Goal: Task Accomplishment & Management: Manage account settings

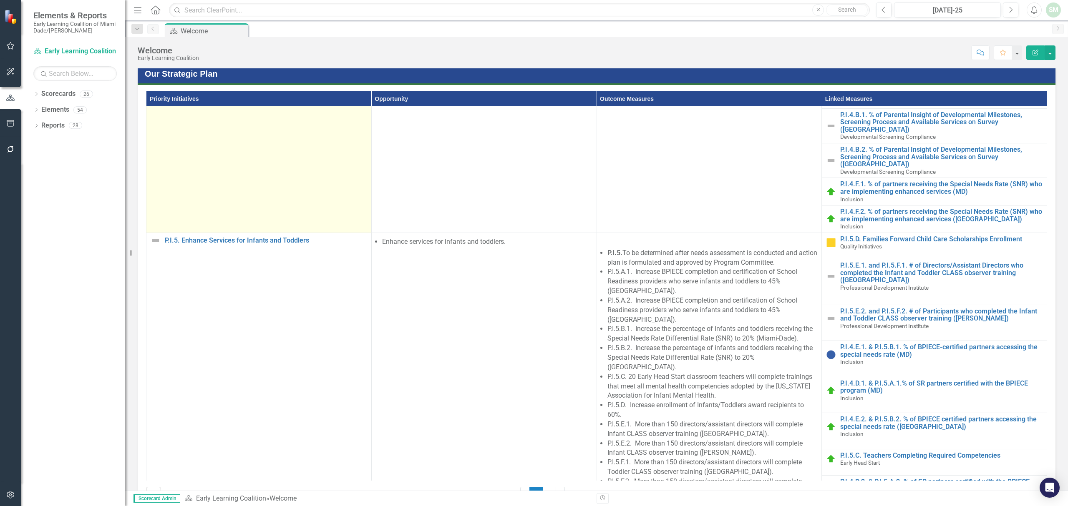
scroll to position [343, 0]
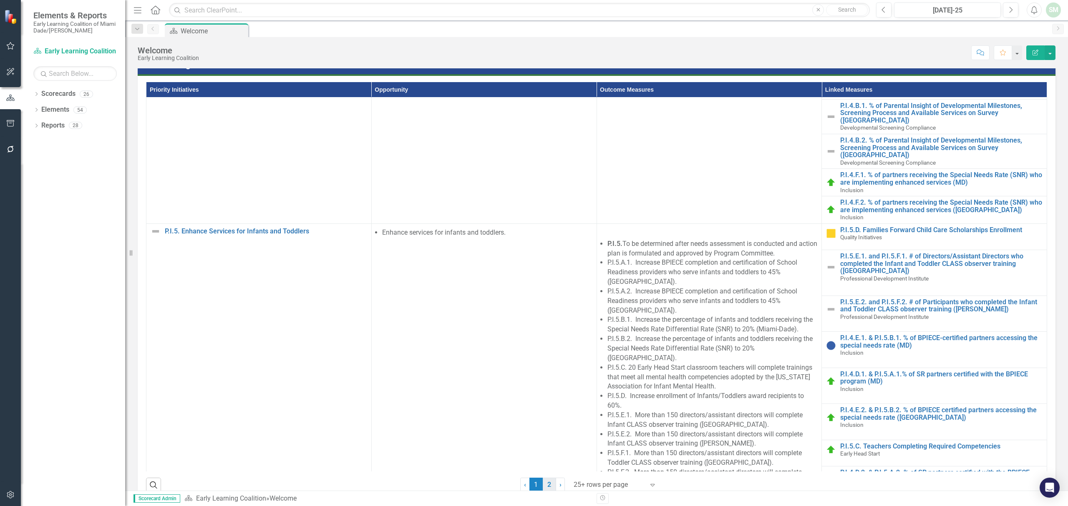
click at [545, 478] on link "2" at bounding box center [549, 485] width 13 height 14
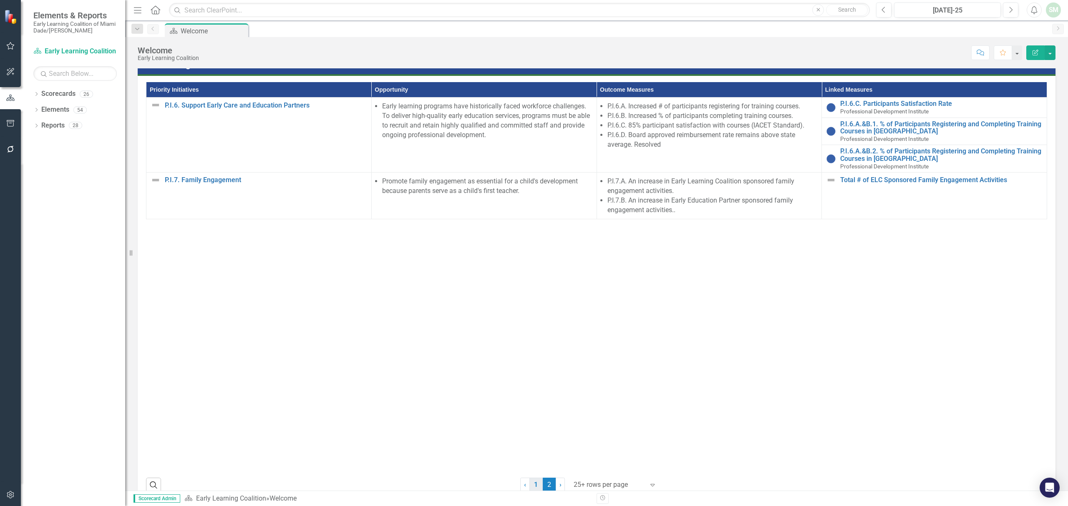
click at [531, 478] on link "1" at bounding box center [535, 485] width 13 height 14
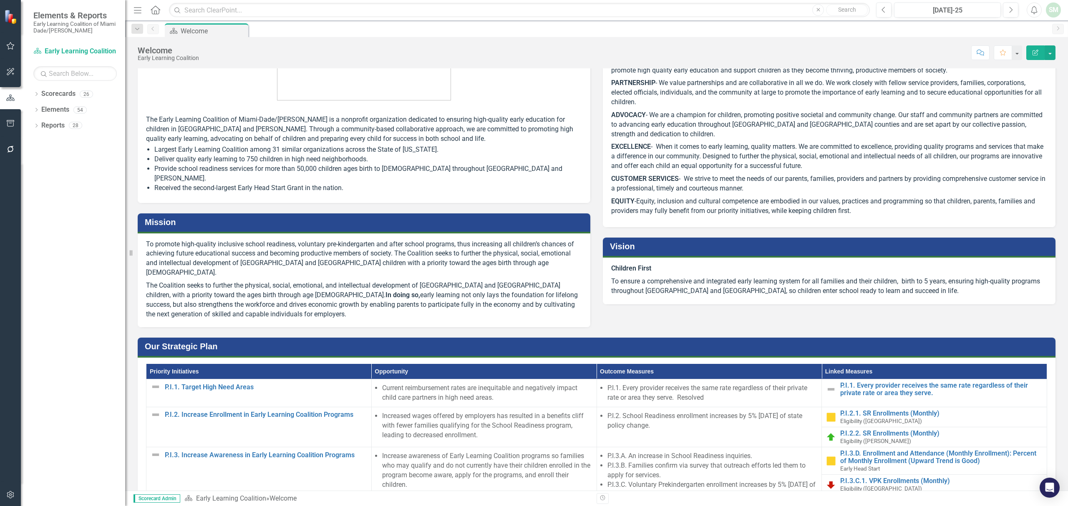
scroll to position [0, 0]
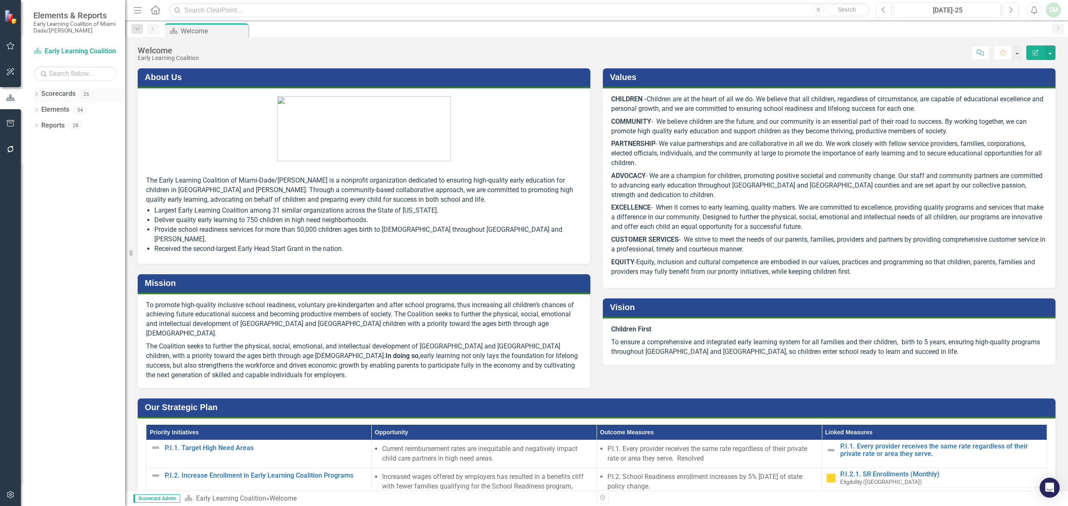
click at [36, 94] on icon "Dropdown" at bounding box center [36, 95] width 6 height 5
click at [39, 111] on icon "Dropdown" at bounding box center [41, 109] width 6 height 5
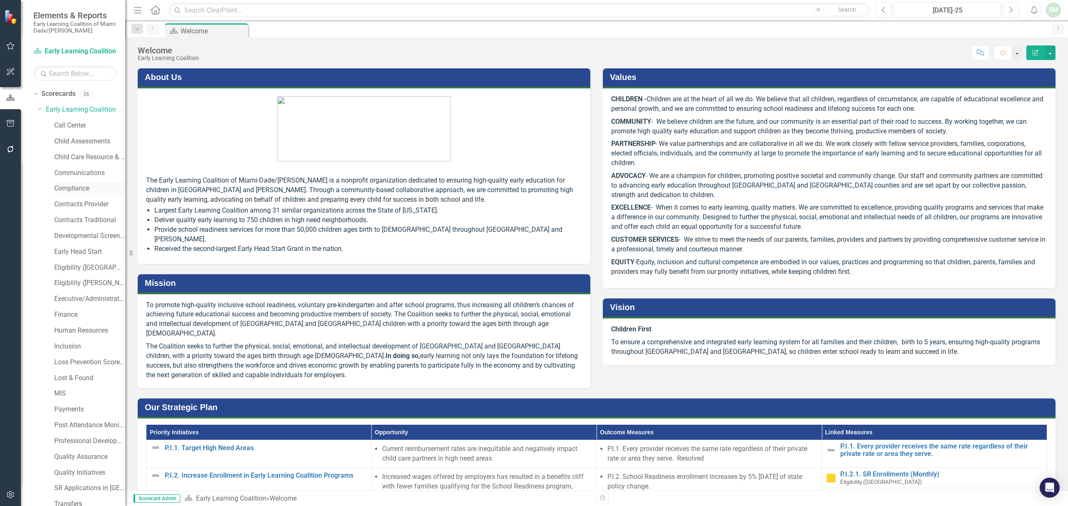
click at [66, 190] on link "Compliance" at bounding box center [89, 189] width 71 height 10
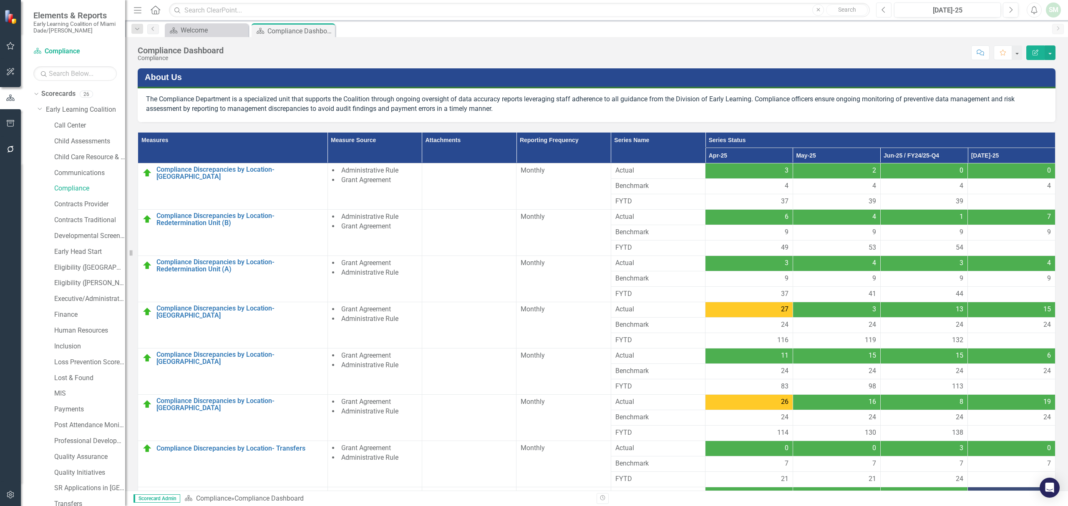
click at [883, 15] on button "Previous" at bounding box center [883, 10] width 15 height 15
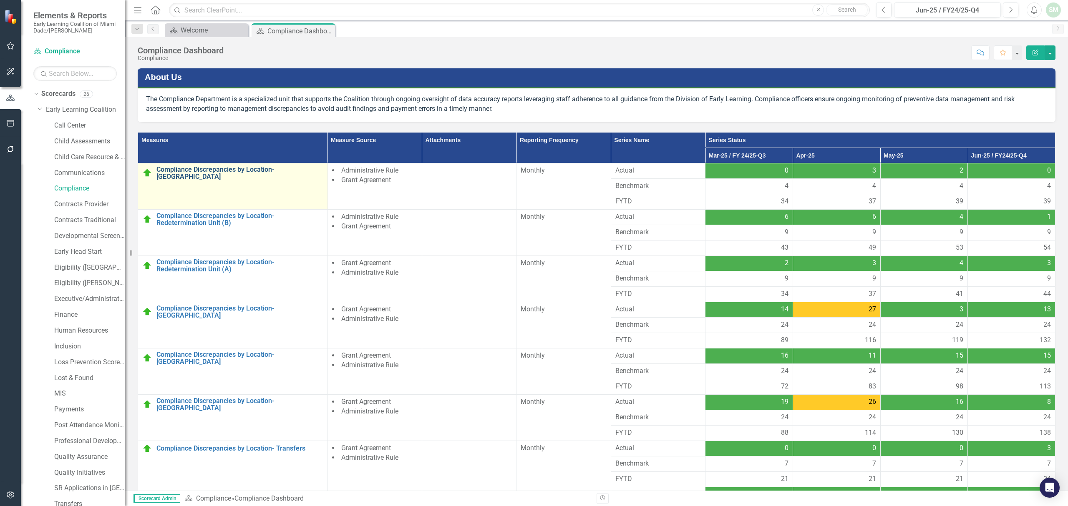
click at [258, 169] on link "Compliance Discrepancies by Location- [GEOGRAPHIC_DATA]" at bounding box center [239, 173] width 167 height 15
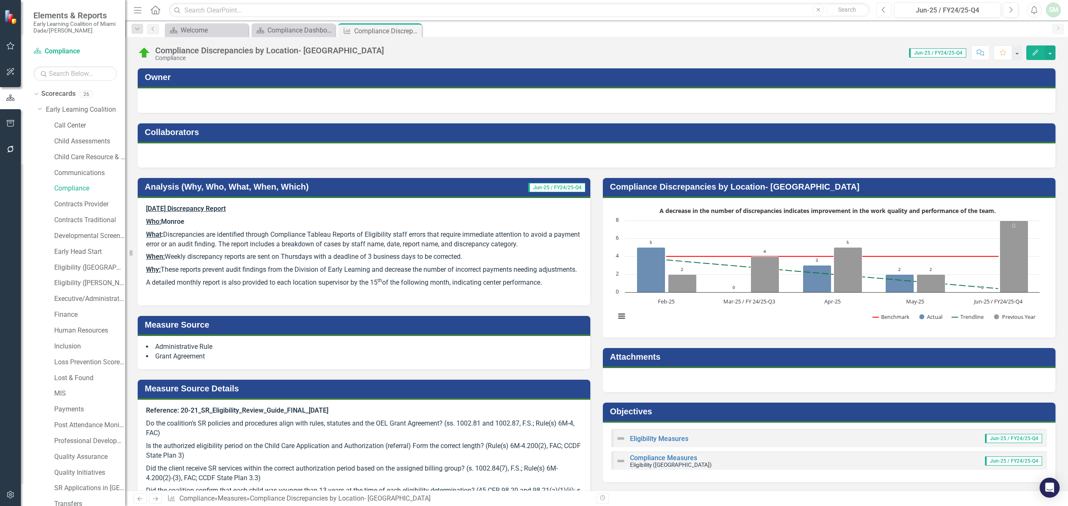
click at [881, 15] on button "Previous" at bounding box center [883, 10] width 15 height 15
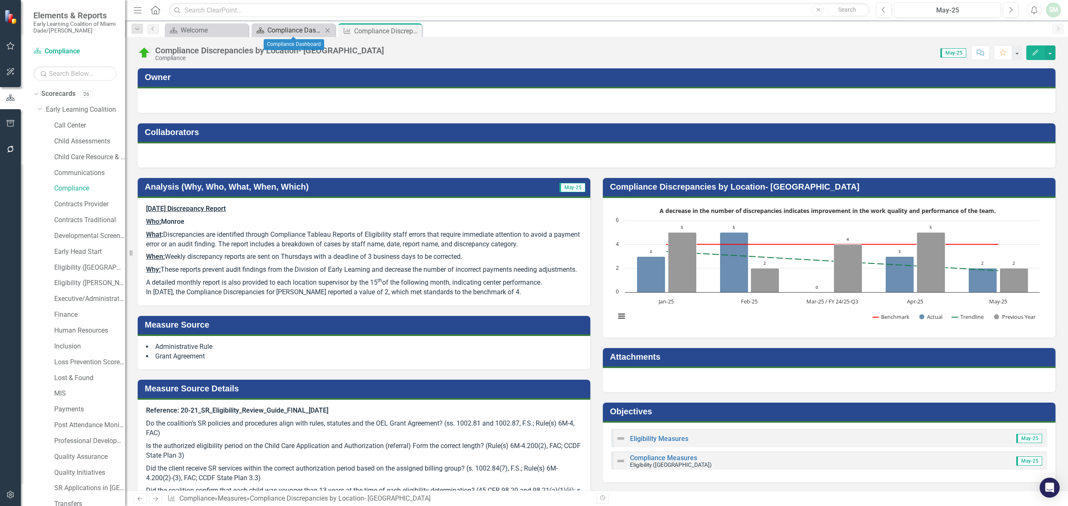
click at [311, 29] on div "Compliance Dashboard" at bounding box center [294, 30] width 55 height 10
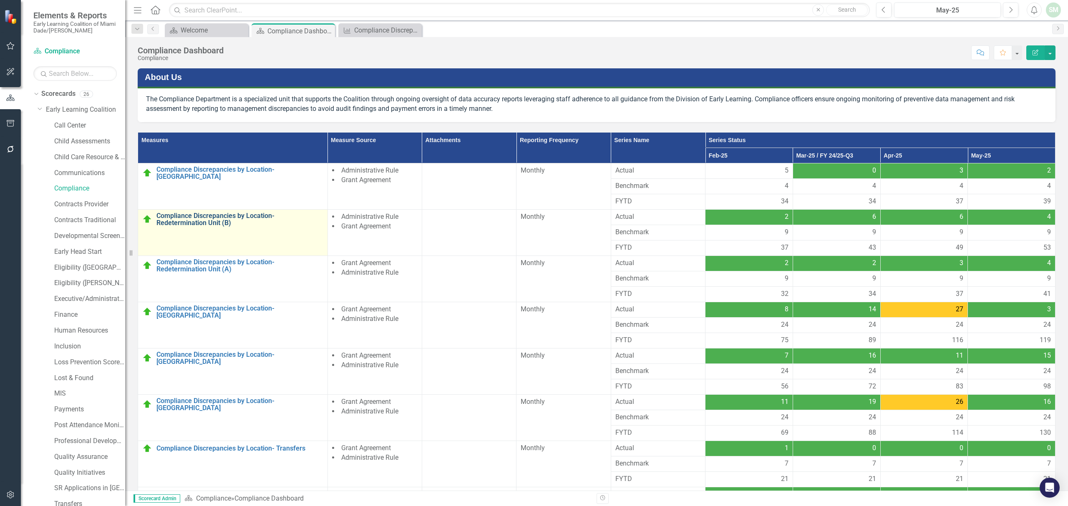
click at [221, 220] on link "Compliance Discrepancies by Location- Redetermination Unit (B)" at bounding box center [239, 219] width 167 height 15
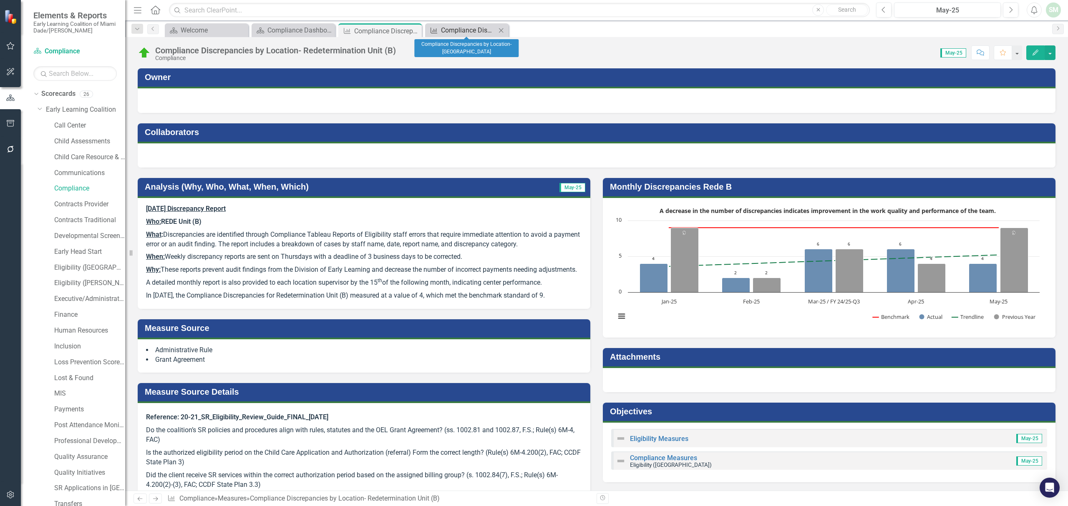
click at [452, 28] on div "Compliance Discrepancies by Location- [GEOGRAPHIC_DATA]" at bounding box center [468, 30] width 55 height 10
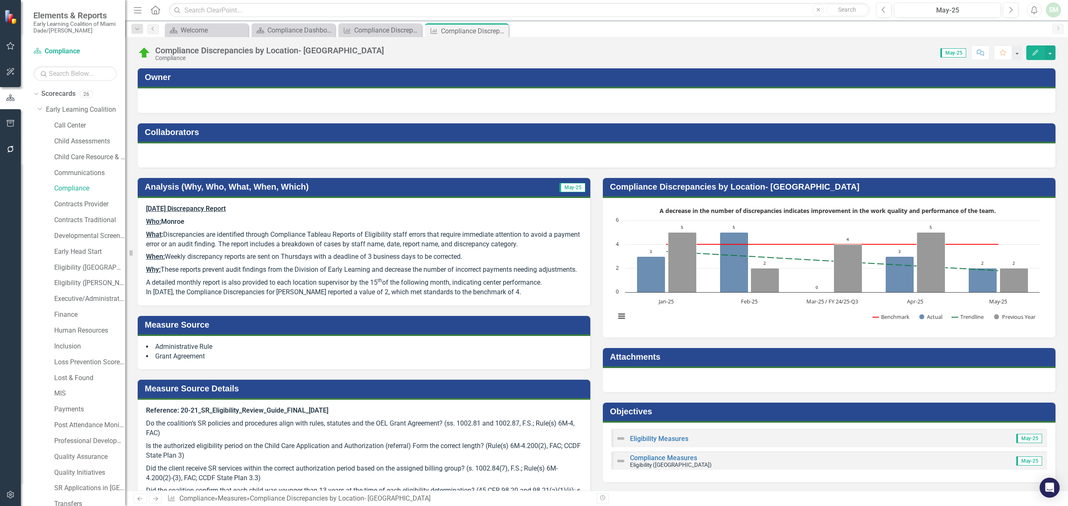
click at [477, 297] on p "In May 2025, the Compliance Discrepancies for Monroe reported a value of 2, whi…" at bounding box center [364, 293] width 436 height 10
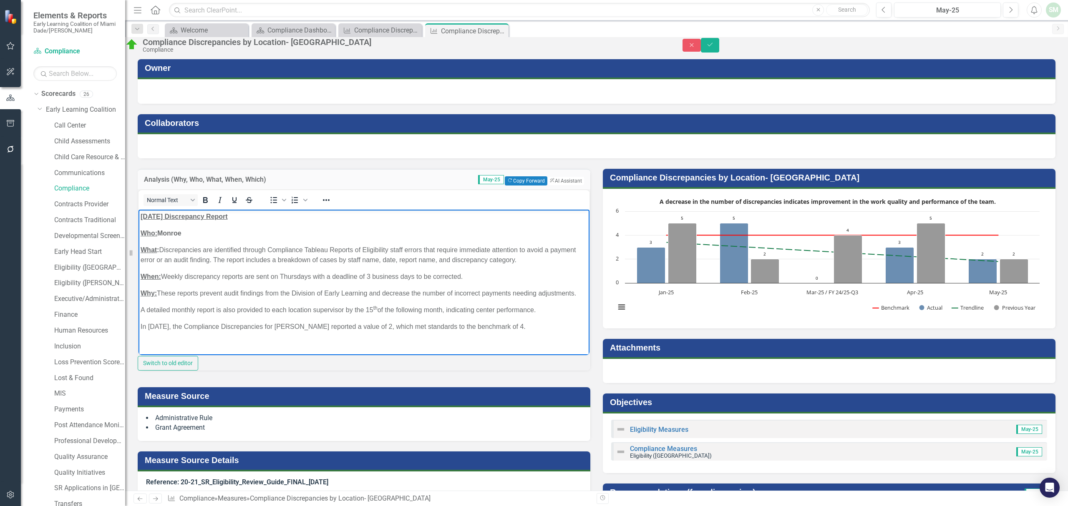
click at [403, 332] on p "In May 2025, the Compliance Discrepancies for Monroe reported a value of 2, whi…" at bounding box center [364, 327] width 447 height 10
click at [719, 44] on button "Save" at bounding box center [710, 45] width 18 height 15
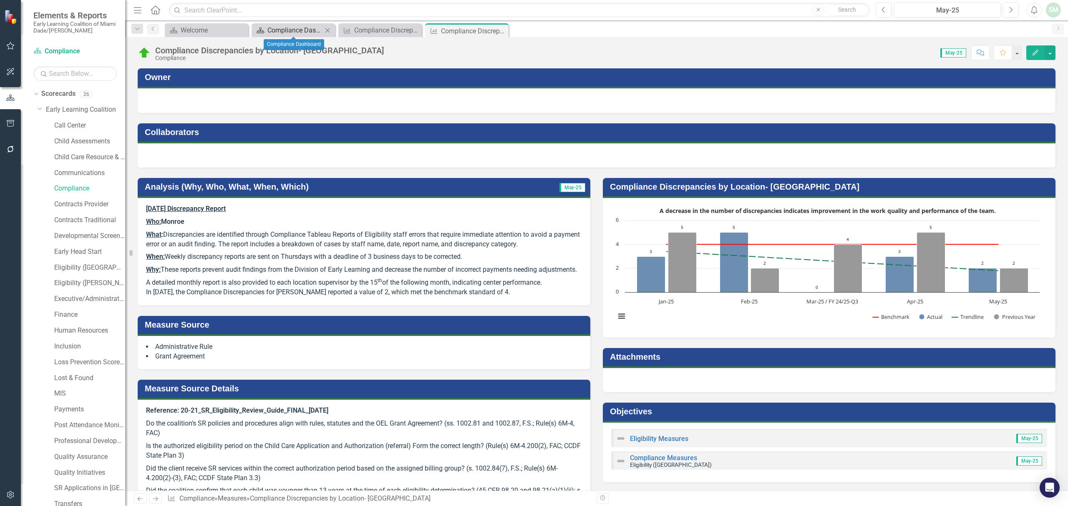
click at [302, 29] on div "Compliance Dashboard" at bounding box center [294, 30] width 55 height 10
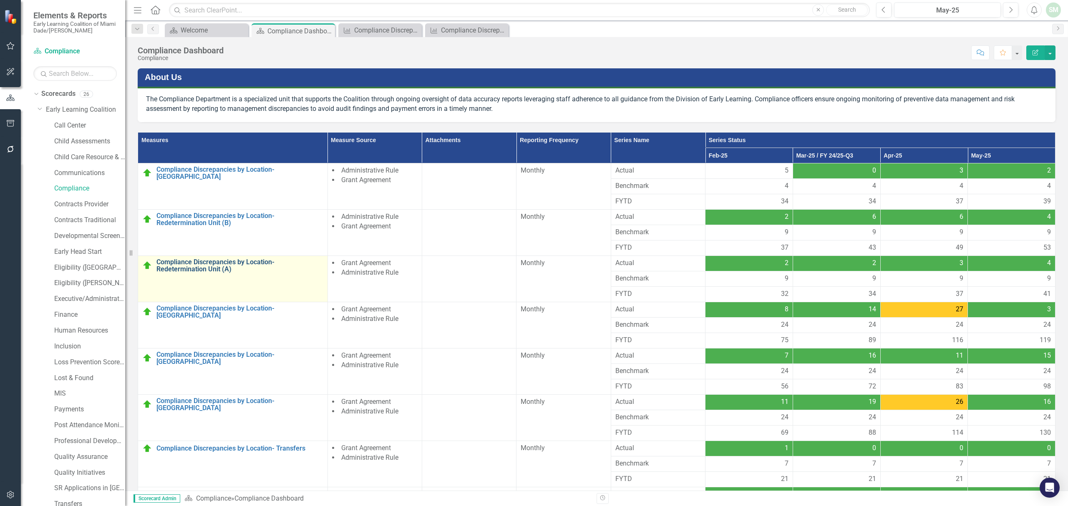
click at [229, 264] on link "Compliance Discrepancies by Location- Redetermination Unit (A)" at bounding box center [239, 266] width 167 height 15
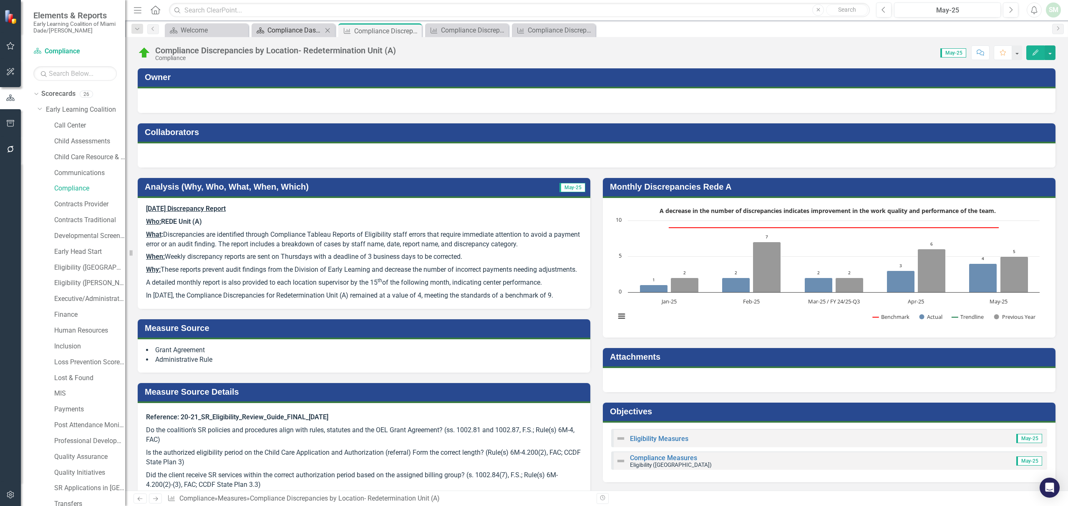
click at [296, 28] on div "Compliance Dashboard" at bounding box center [294, 30] width 55 height 10
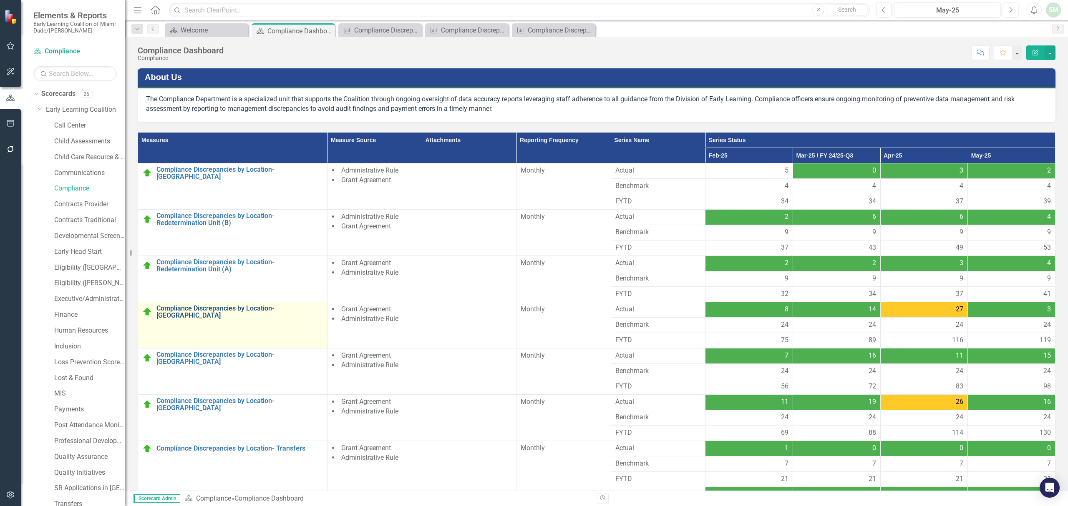
click at [232, 311] on link "Compliance Discrepancies by Location- [GEOGRAPHIC_DATA]" at bounding box center [239, 312] width 167 height 15
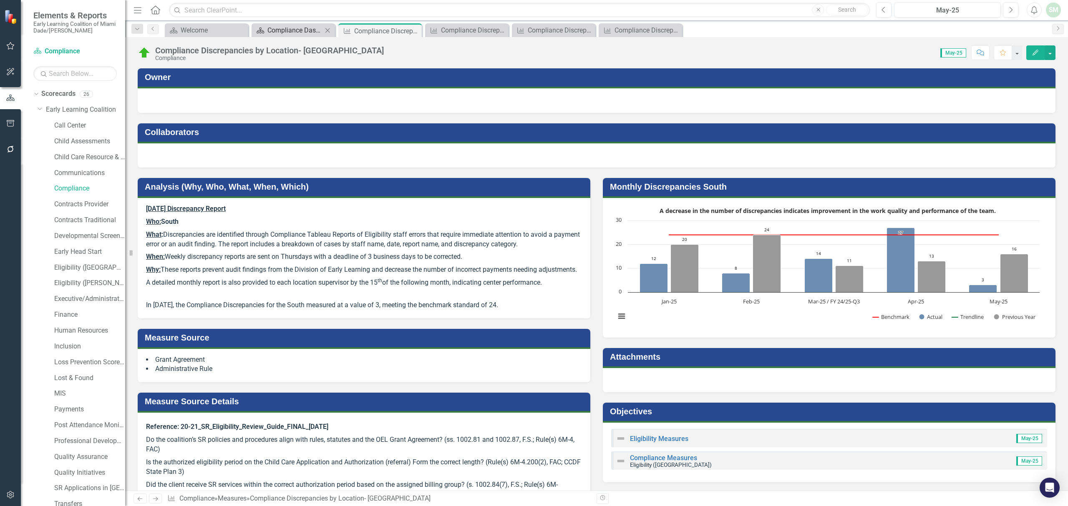
click at [299, 27] on div "Compliance Dashboard" at bounding box center [294, 30] width 55 height 10
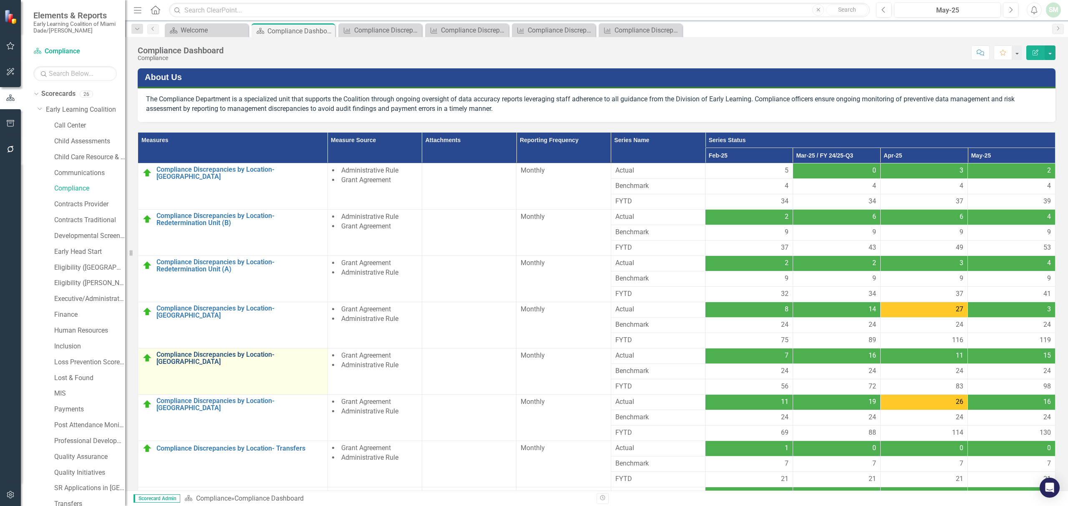
click at [241, 354] on link "Compliance Discrepancies by Location- [GEOGRAPHIC_DATA]" at bounding box center [239, 358] width 167 height 15
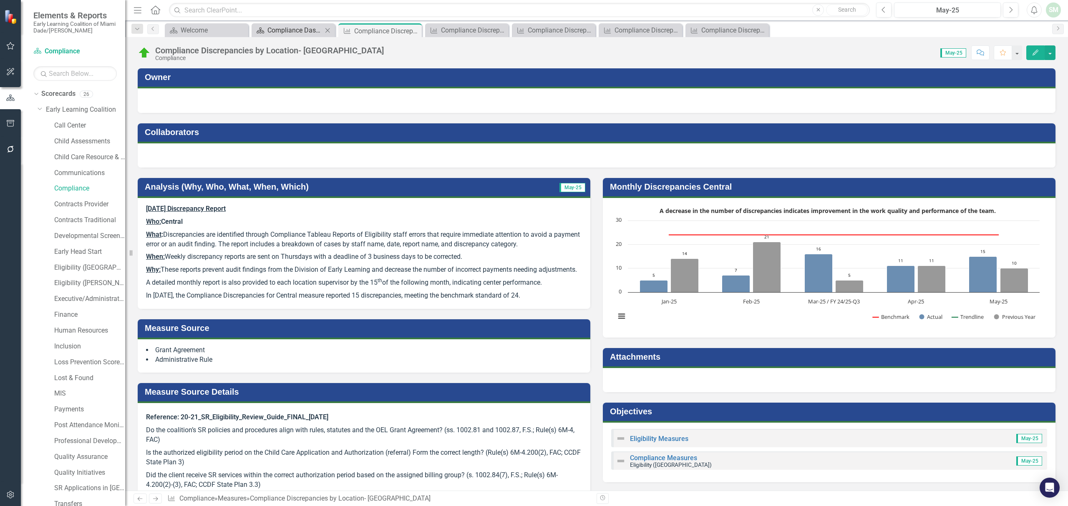
click at [289, 30] on div "Compliance Dashboard" at bounding box center [294, 30] width 55 height 10
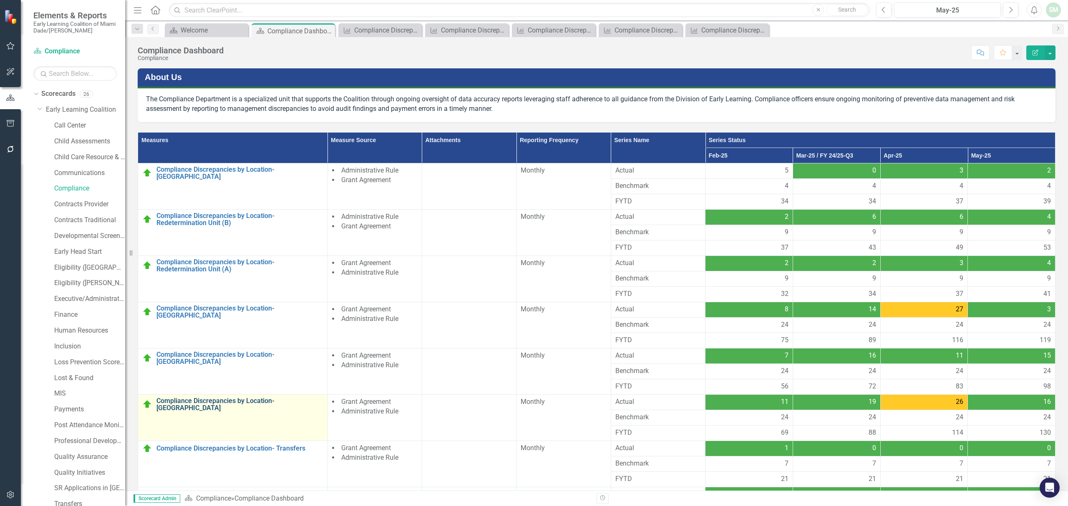
click at [242, 404] on link "Compliance Discrepancies by Location- [GEOGRAPHIC_DATA]" at bounding box center [239, 404] width 167 height 15
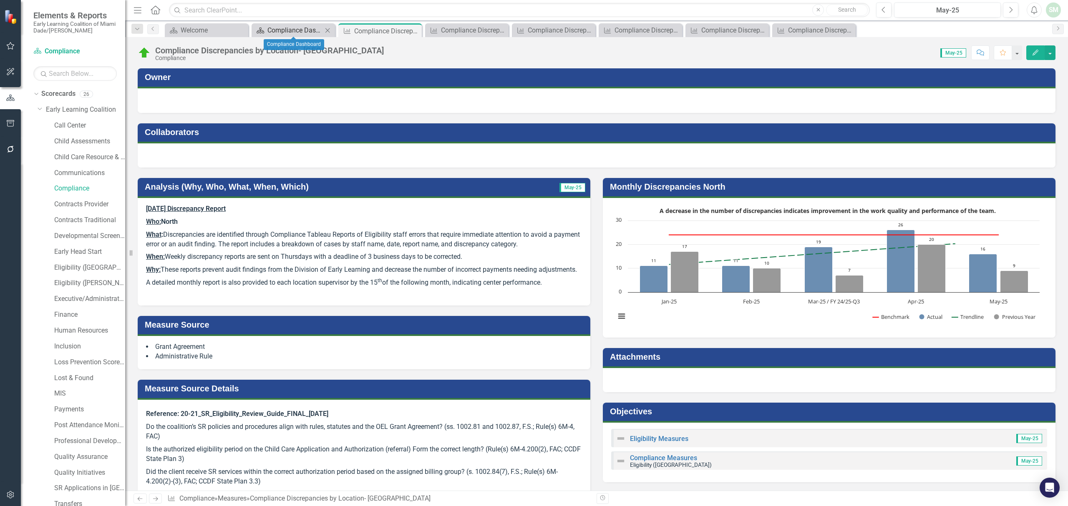
click at [289, 32] on div "Compliance Dashboard" at bounding box center [294, 30] width 55 height 10
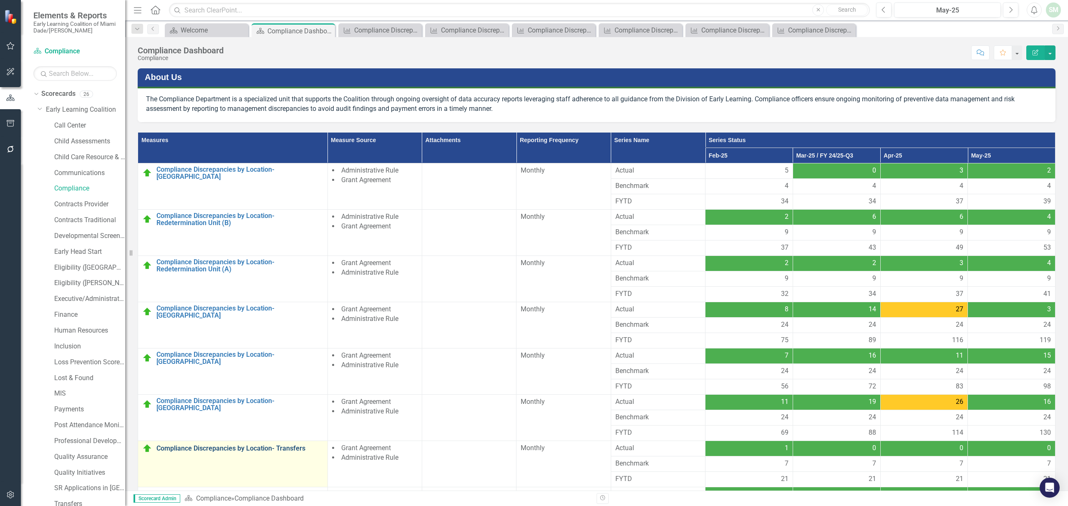
click at [249, 453] on link "Compliance Discrepancies by Location- Transfers" at bounding box center [239, 449] width 167 height 8
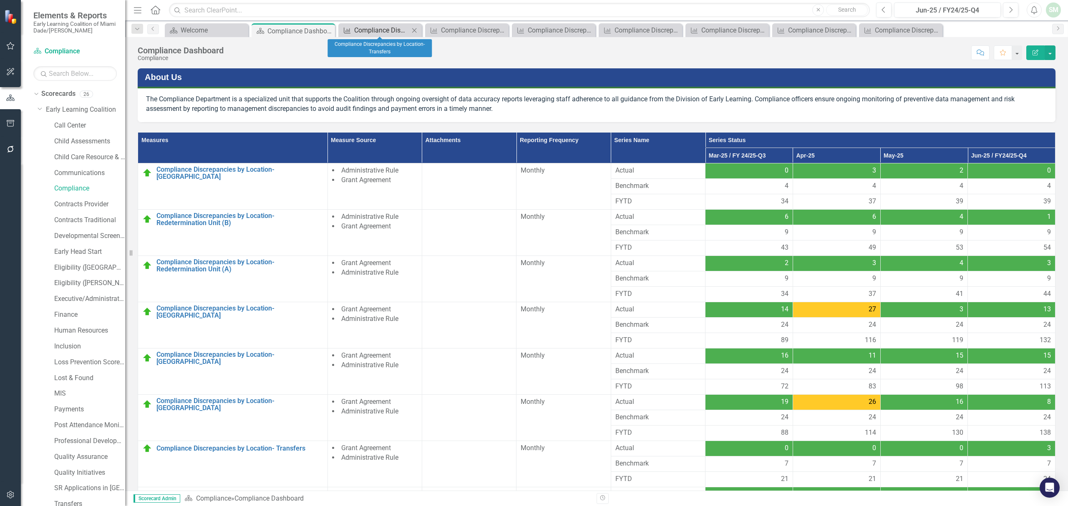
click at [372, 30] on div "Compliance Discrepancies by Location- Transfers" at bounding box center [381, 30] width 55 height 10
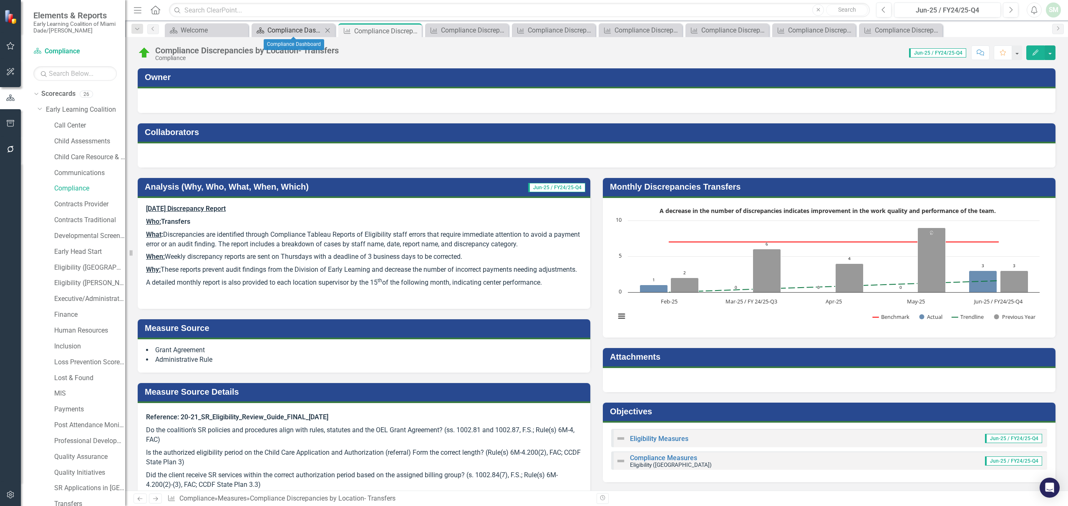
click at [284, 33] on div "Compliance Dashboard" at bounding box center [294, 30] width 55 height 10
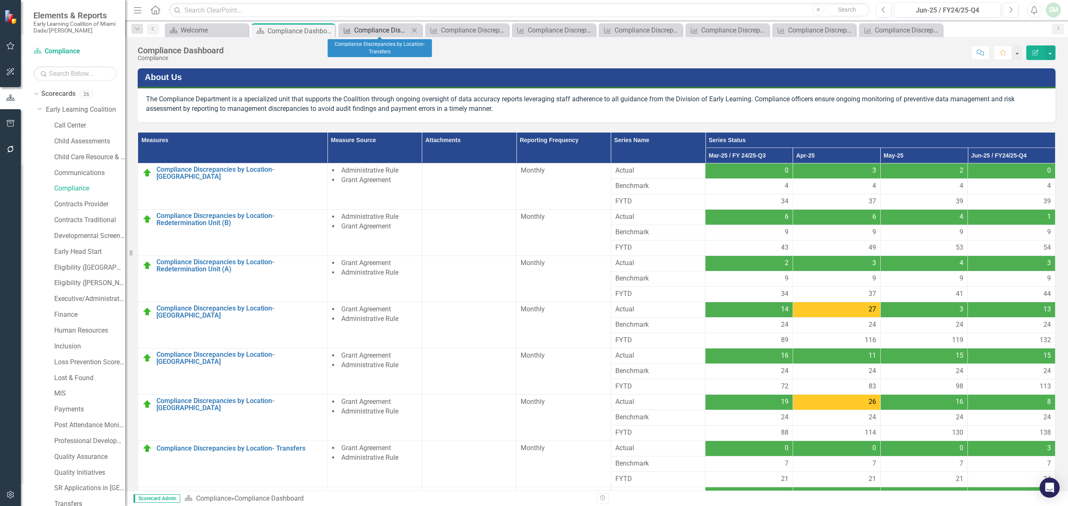
click at [385, 33] on div "Compliance Discrepancies by Location- Transfers" at bounding box center [381, 30] width 55 height 10
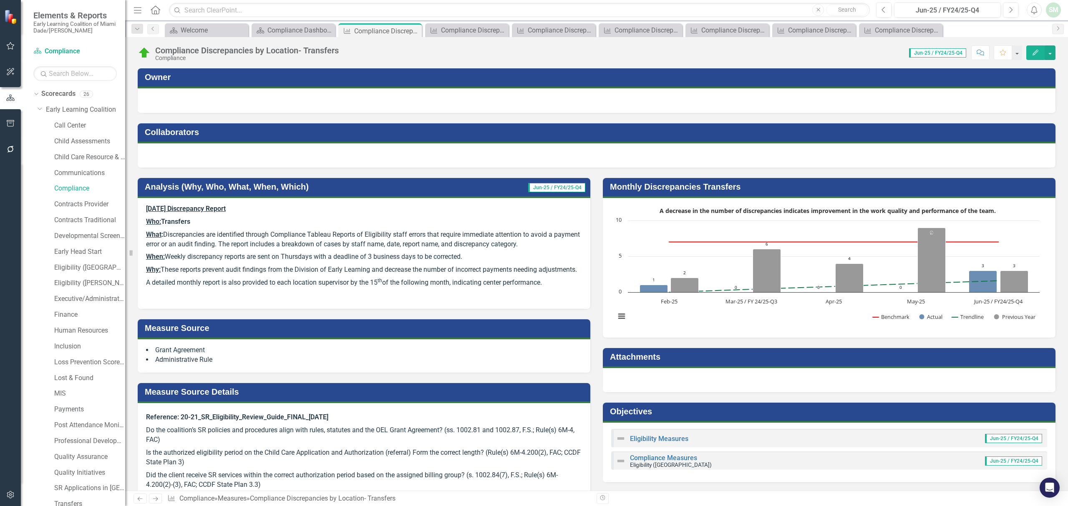
click at [334, 301] on p at bounding box center [364, 294] width 436 height 11
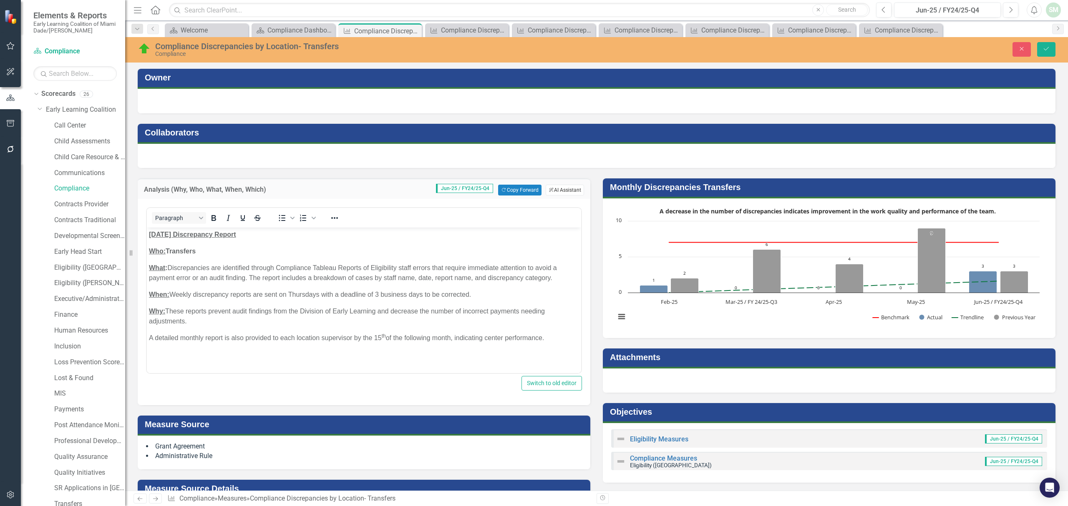
click at [561, 186] on button "ClearPoint AI AI Assistant" at bounding box center [565, 190] width 38 height 11
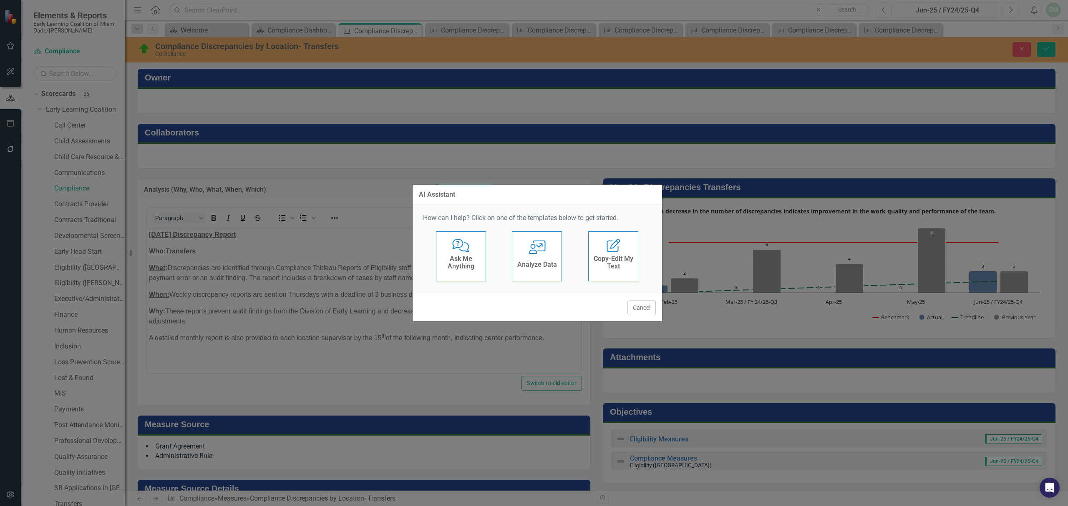
click at [524, 258] on div "User with Chart Analyze Data" at bounding box center [537, 256] width 50 height 50
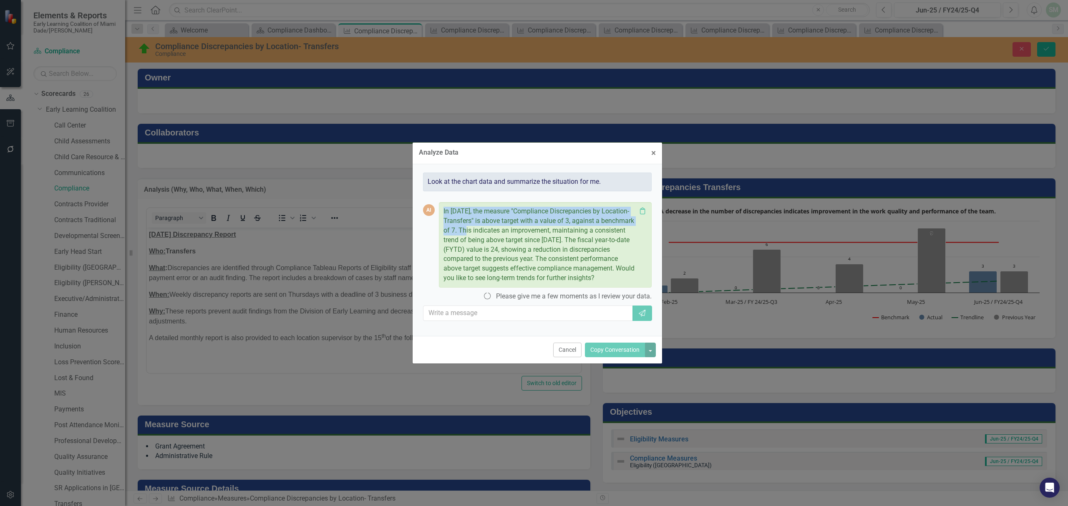
drag, startPoint x: 443, startPoint y: 201, endPoint x: 491, endPoint y: 221, distance: 52.4
click at [491, 221] on p "In June 2025, the measure "Compliance Discrepancies by Location- Transfers" is …" at bounding box center [539, 245] width 193 height 76
copy p "In June 2025, the measure "Compliance Discrepancies by Location- Transfers" is …"
drag, startPoint x: 563, startPoint y: 361, endPoint x: 380, endPoint y: 127, distance: 297.0
click at [563, 357] on button "Cancel" at bounding box center [567, 350] width 28 height 15
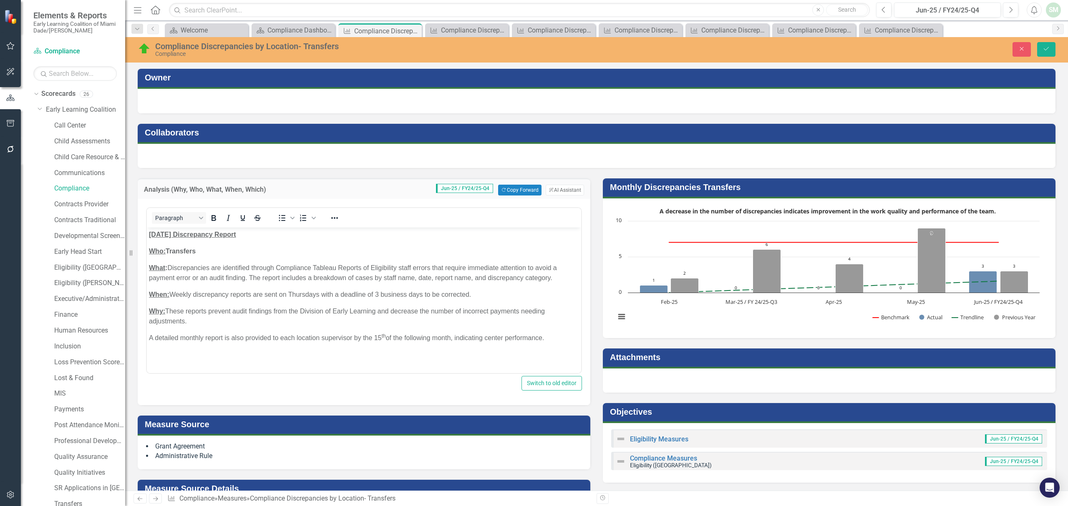
click at [473, 354] on p "Rich Text Area. Press ALT-0 for help." at bounding box center [364, 355] width 430 height 10
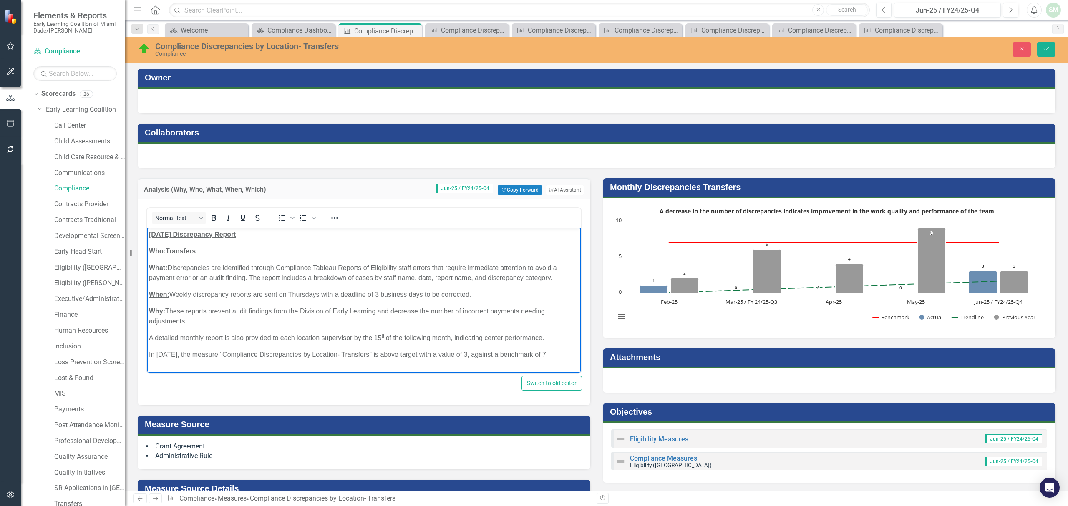
click at [233, 355] on p "In June 2025, the measure "Compliance Discrepancies by Location- Transfers" is …" at bounding box center [364, 355] width 430 height 10
drag, startPoint x: 284, startPoint y: 357, endPoint x: 321, endPoint y: 354, distance: 37.7
click at [321, 354] on p "In June 2025, the Compliance Discrepancies by Location- Transfers" is above tar…" at bounding box center [364, 355] width 430 height 10
drag, startPoint x: 322, startPoint y: 355, endPoint x: 411, endPoint y: 357, distance: 89.3
click at [411, 357] on p "In June 2025, the Compliance Discrepancies for Transfers is above target with a…" at bounding box center [364, 355] width 430 height 10
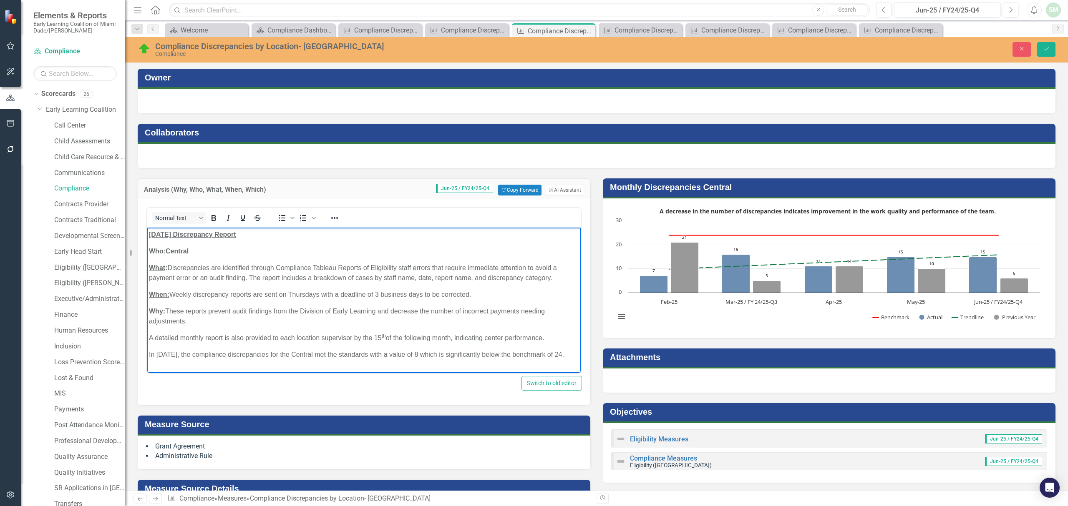
click at [423, 356] on p "In June 2025, the compliance discrepancies for the Central met the standards wi…" at bounding box center [364, 355] width 430 height 10
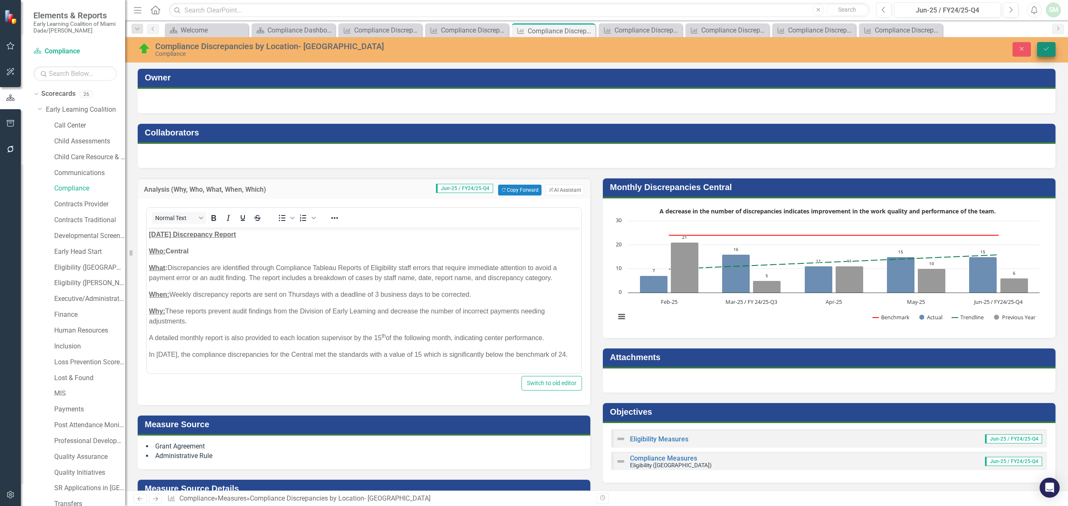
click at [1046, 49] on icon "Save" at bounding box center [1046, 49] width 8 height 6
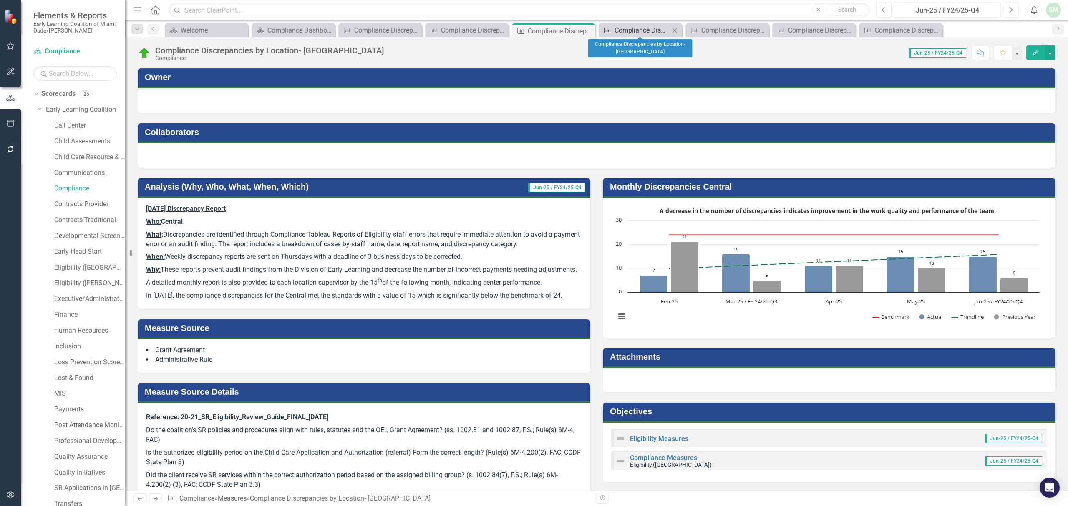
click at [639, 32] on div "Compliance Discrepancies by Location- [GEOGRAPHIC_DATA]" at bounding box center [641, 30] width 55 height 10
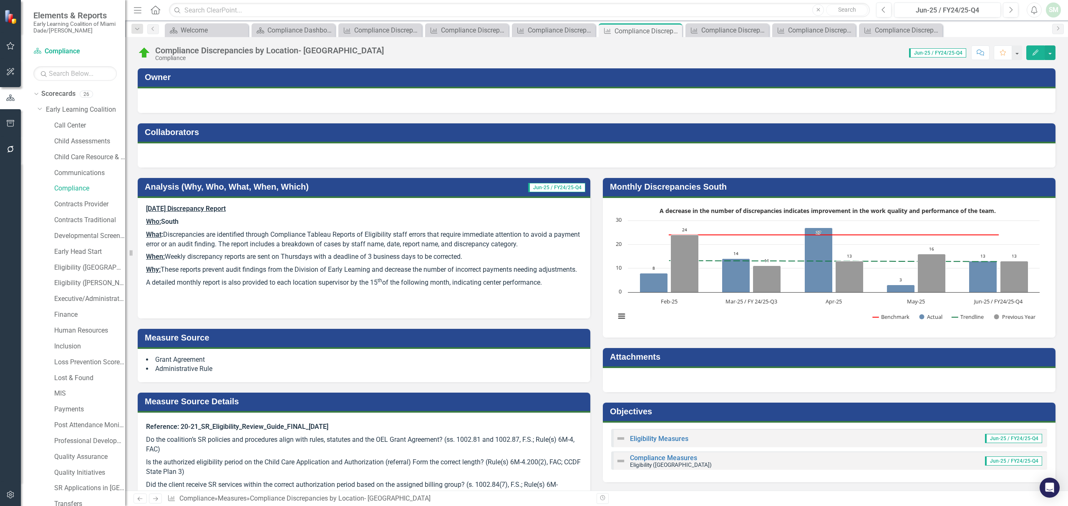
click at [346, 310] on p at bounding box center [364, 304] width 436 height 11
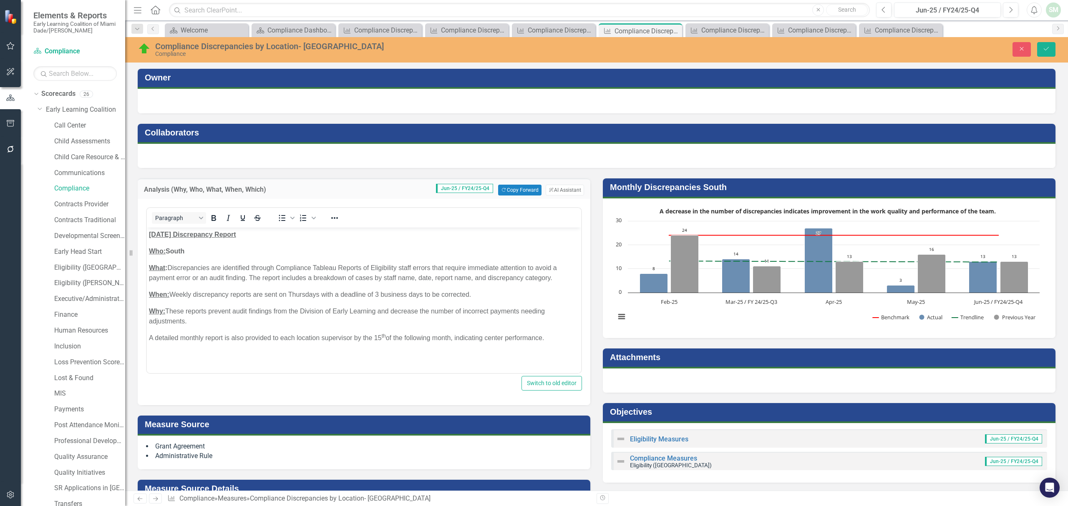
click at [325, 358] on div "Rich Text Area. Press ALT-0 for help." at bounding box center [364, 355] width 430 height 10
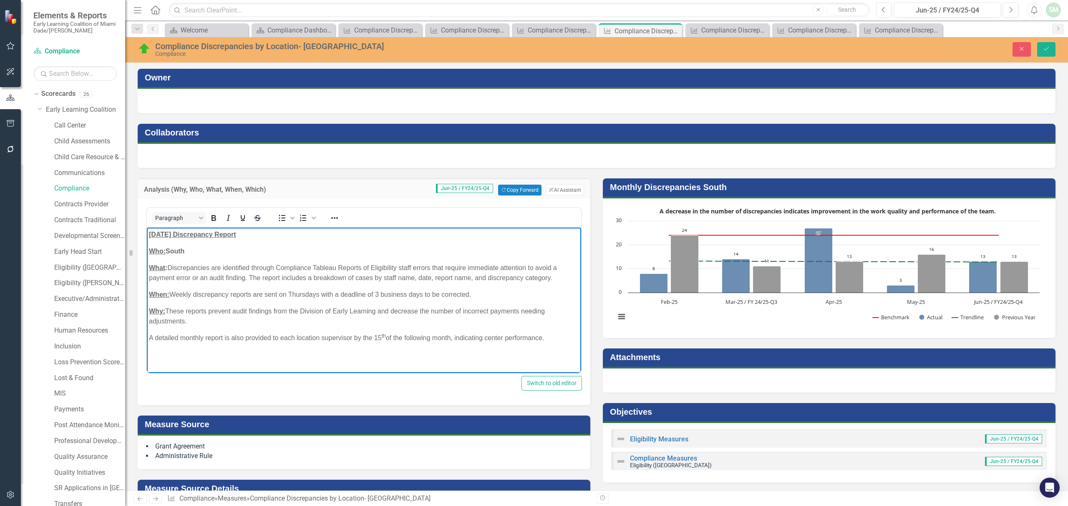
paste body "Rich Text Area. Press ALT-0 for help."
click at [312, 358] on div "In June 2025, the compliance discrepancies for the North met the standards with…" at bounding box center [364, 355] width 430 height 10
click at [421, 355] on div "In June 2025, the compliance discrepancies for the South met the standards with…" at bounding box center [364, 355] width 430 height 10
click at [1038, 50] on button "Save" at bounding box center [1046, 49] width 18 height 15
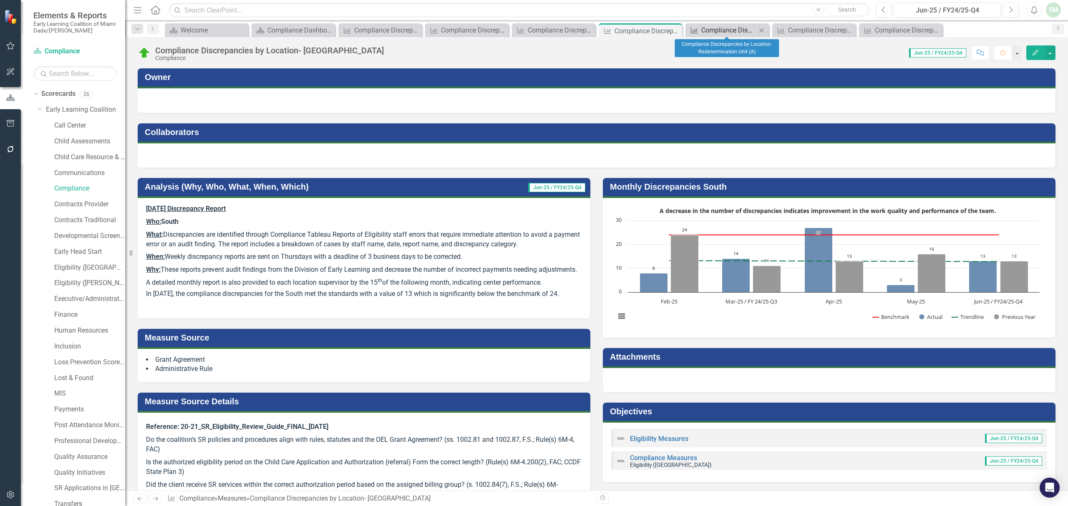
click at [724, 27] on div "Compliance Discrepancies by Location- Redetermination Unit (A)" at bounding box center [728, 30] width 55 height 10
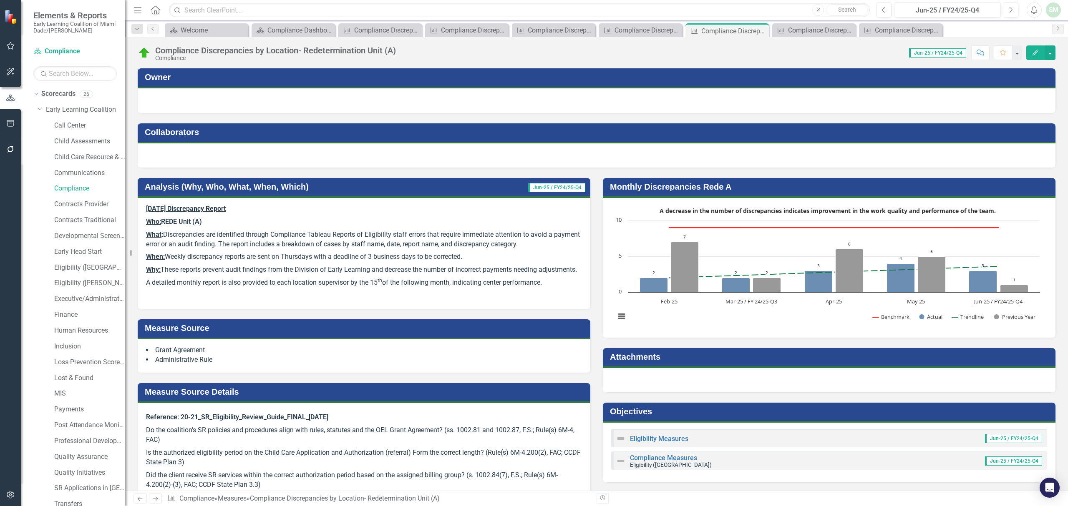
click at [313, 301] on p at bounding box center [364, 294] width 436 height 11
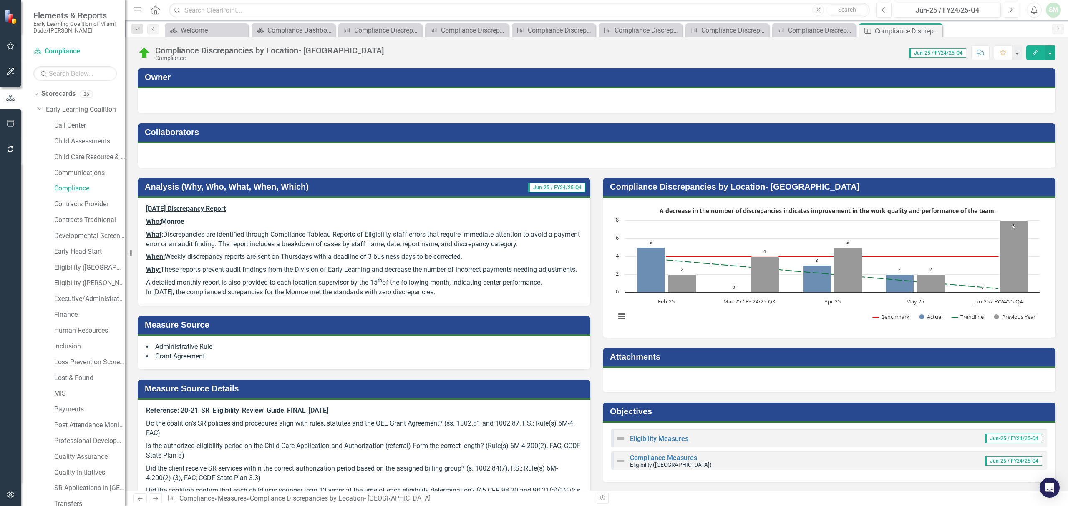
click at [1012, 14] on button "Next" at bounding box center [1010, 10] width 15 height 15
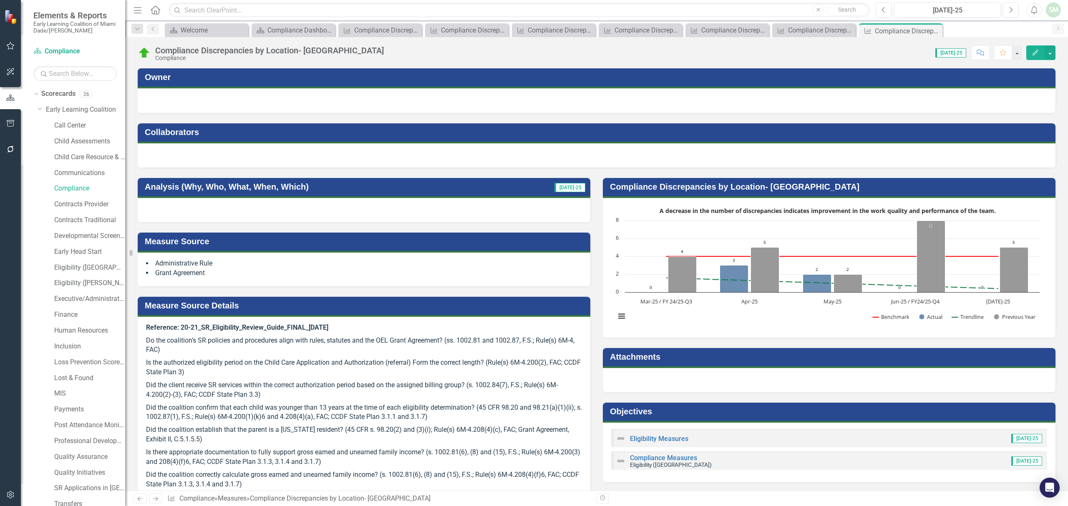
click at [339, 212] on div at bounding box center [364, 210] width 453 height 24
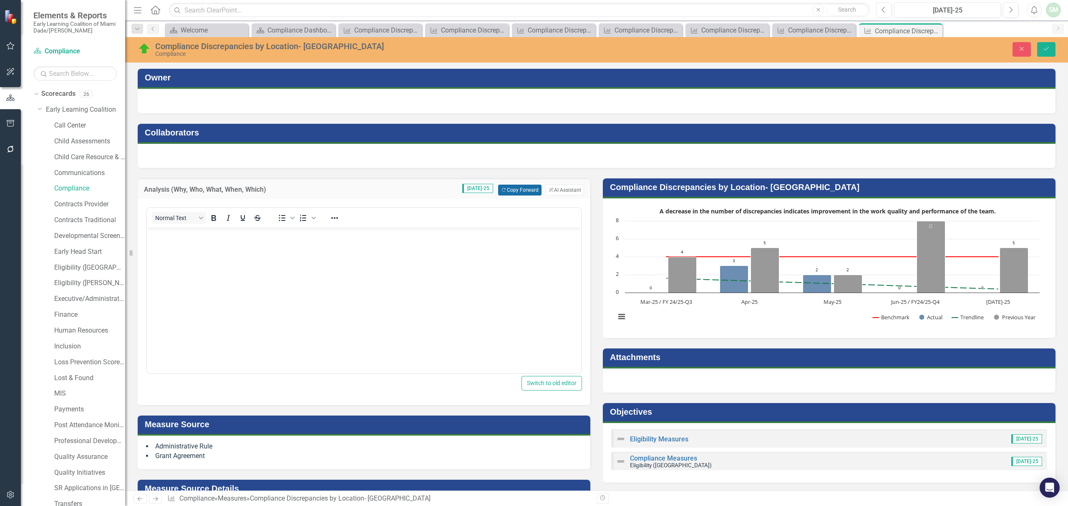
click at [513, 188] on button "Copy Forward Copy Forward" at bounding box center [519, 190] width 43 height 11
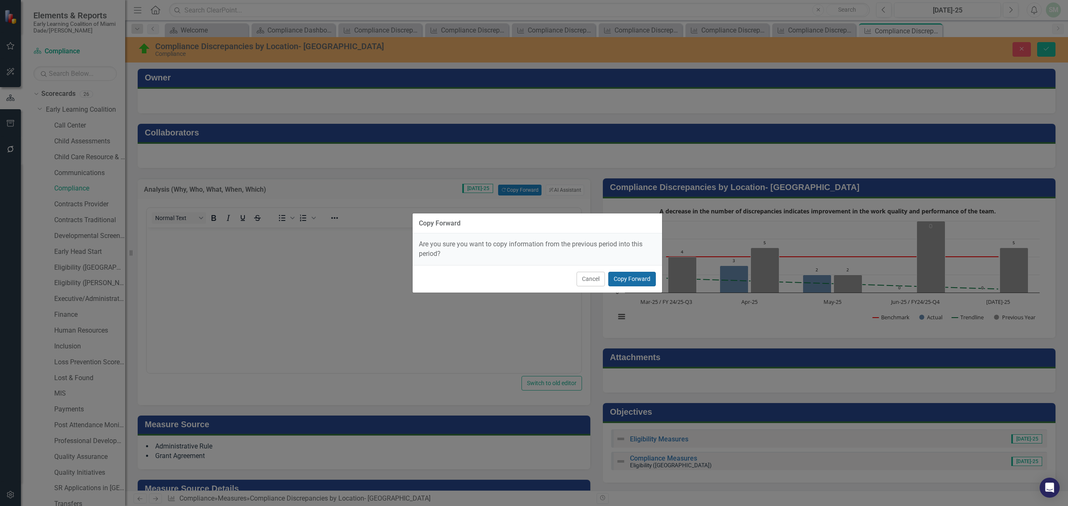
click at [641, 272] on button "Copy Forward" at bounding box center [632, 279] width 48 height 15
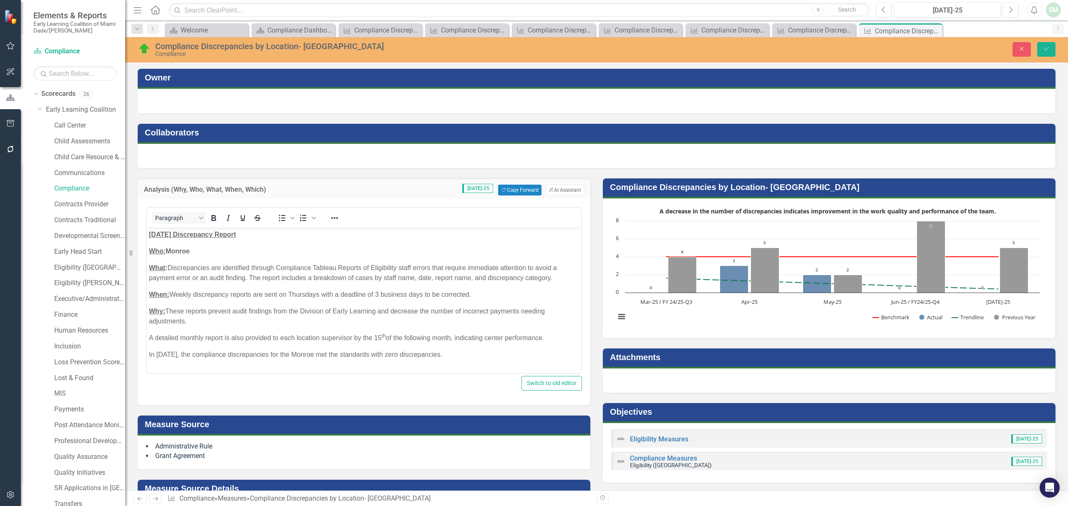
click at [159, 235] on u "[DATE] Discrepancy Report" at bounding box center [192, 234] width 87 height 7
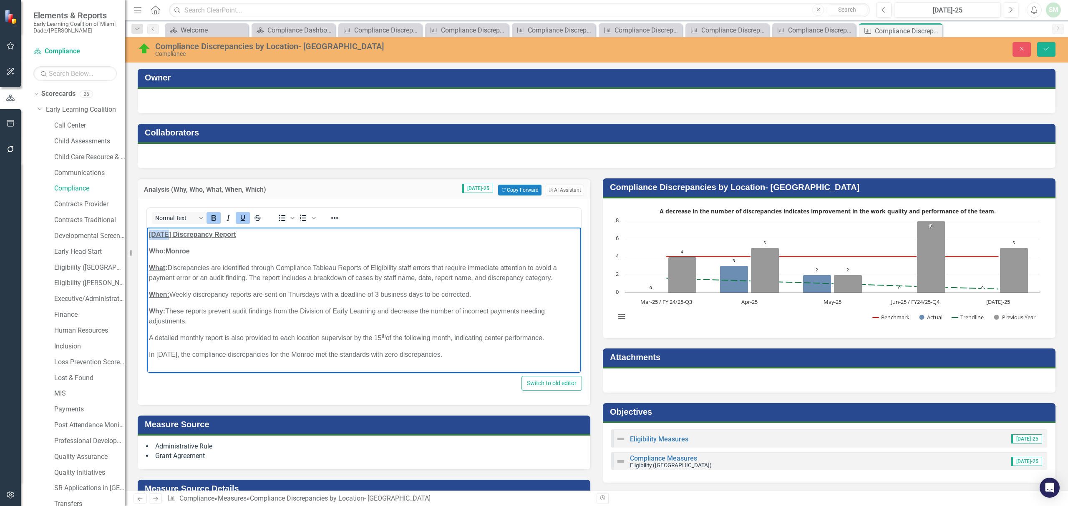
click at [159, 235] on u "[DATE] Discrepancy Report" at bounding box center [192, 234] width 87 height 7
click at [163, 356] on p "In June 2025, the compliance discrepancies for the Monroe met the standards wit…" at bounding box center [364, 355] width 430 height 10
click at [1045, 49] on icon "Save" at bounding box center [1046, 49] width 8 height 6
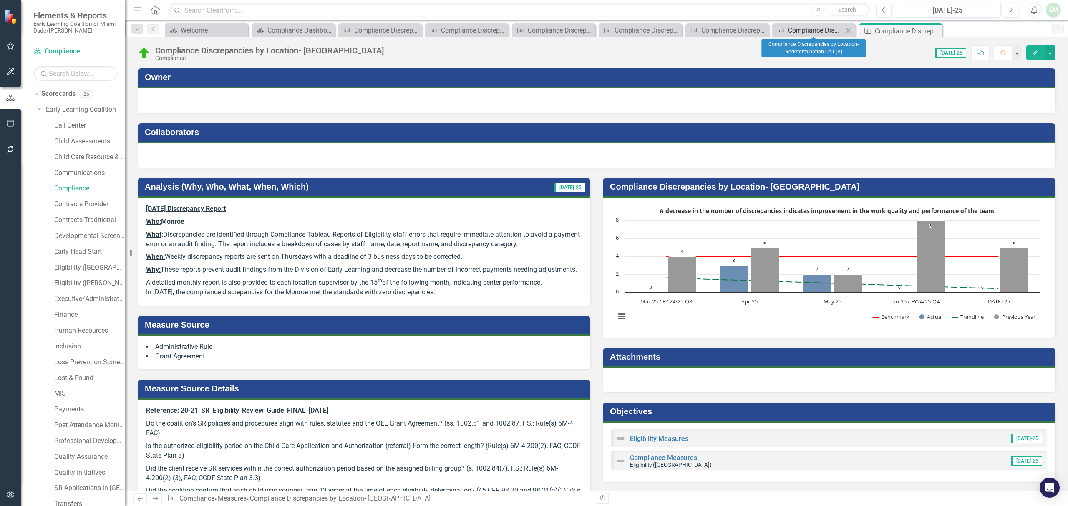
click at [810, 33] on div "Compliance Discrepancies by Location- Redetermination Unit (B)" at bounding box center [815, 30] width 55 height 10
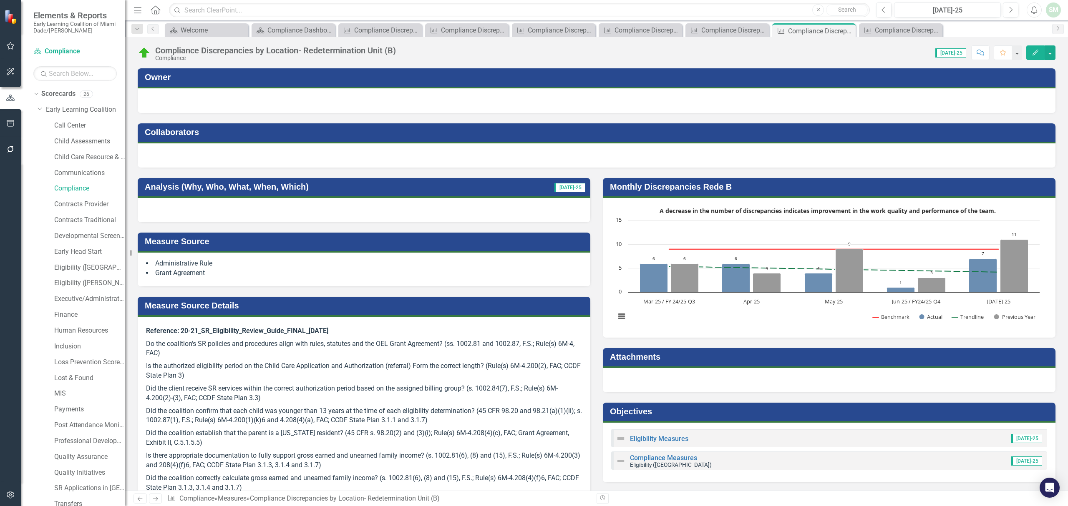
click at [420, 216] on div at bounding box center [364, 210] width 453 height 24
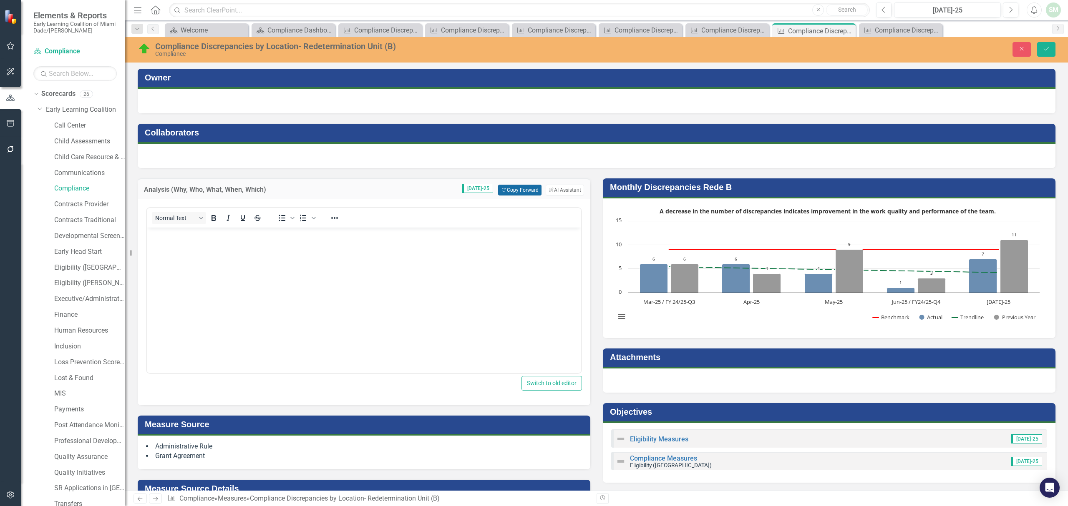
click at [522, 189] on button "Copy Forward Copy Forward" at bounding box center [519, 190] width 43 height 11
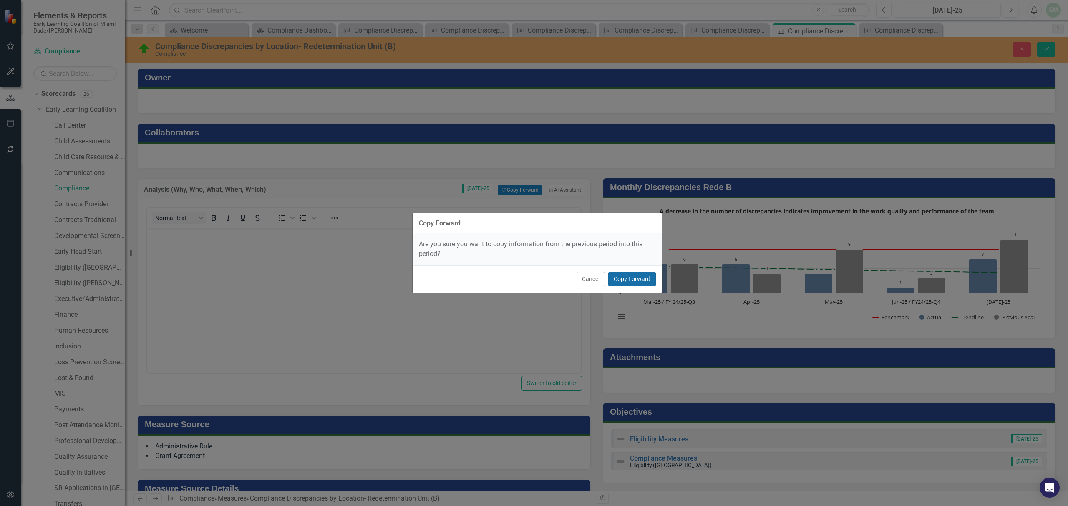
click at [641, 280] on button "Copy Forward" at bounding box center [632, 279] width 48 height 15
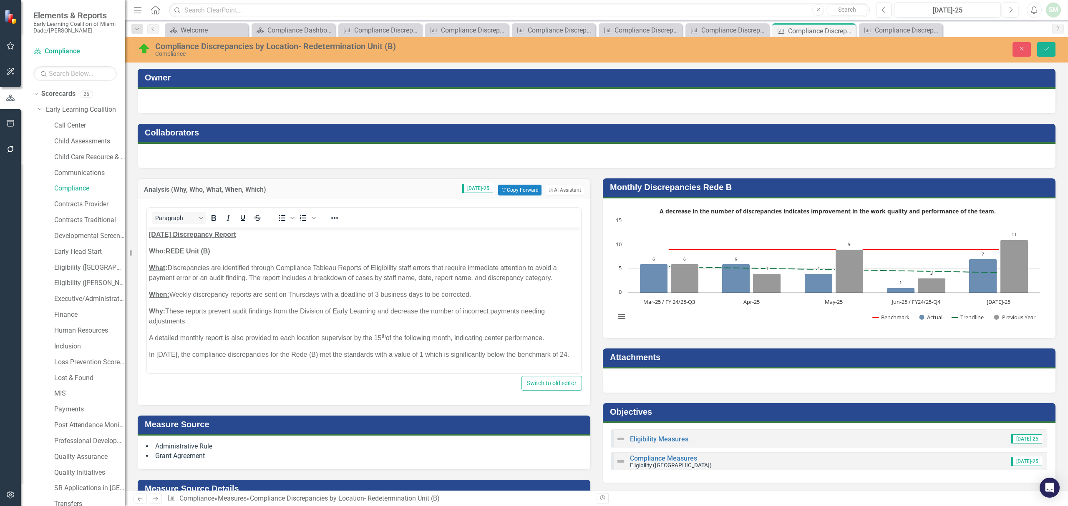
click at [153, 239] on p "June 2025 Discrepancy Report" at bounding box center [364, 235] width 430 height 10
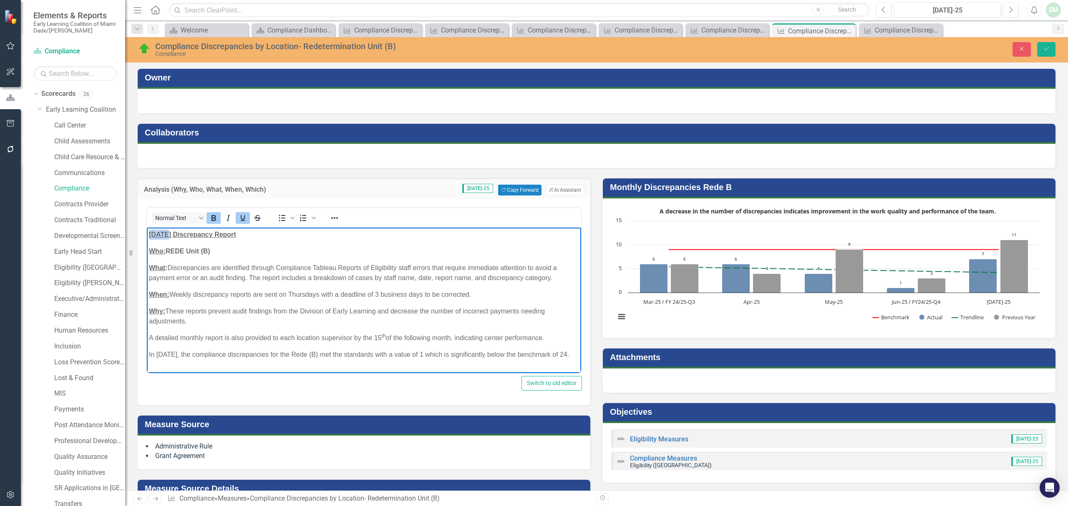
click at [153, 239] on p "June 2025 Discrepancy Report" at bounding box center [364, 235] width 430 height 10
click at [161, 357] on p "In June 2025, the compliance discrepancies for the Rede (B) met the standards w…" at bounding box center [364, 355] width 430 height 10
click at [427, 356] on p "In July 2025, the compliance discrepancies for the Rede (B) met the standards w…" at bounding box center [364, 355] width 430 height 10
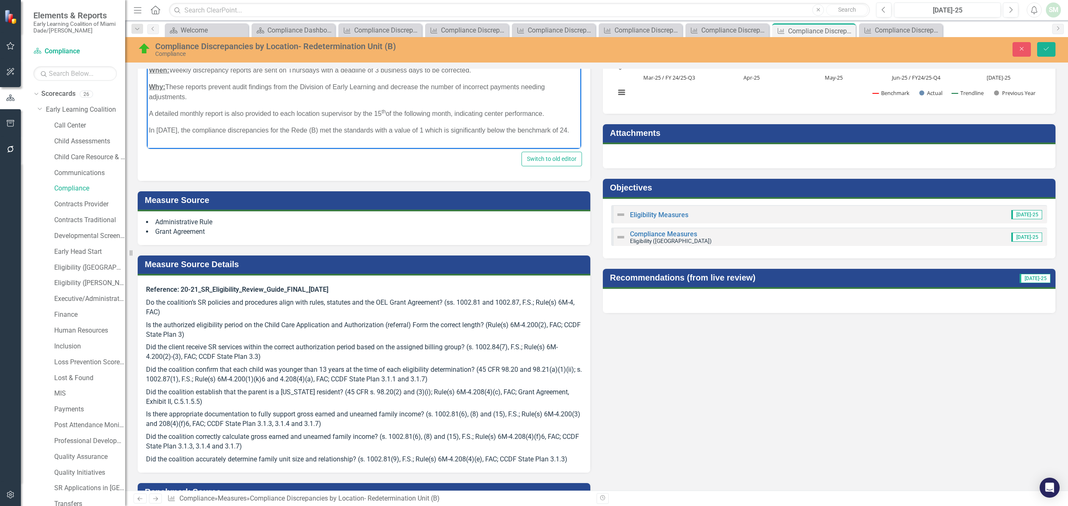
scroll to position [119, 0]
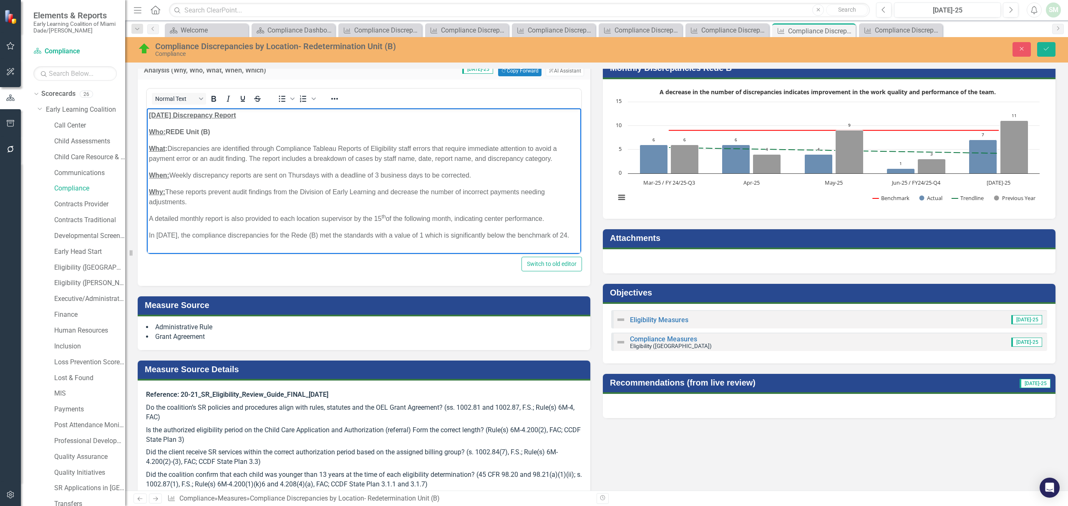
click at [430, 231] on p "In July 2025, the compliance discrepancies for the Rede (B) met the standards w…" at bounding box center [364, 236] width 430 height 10
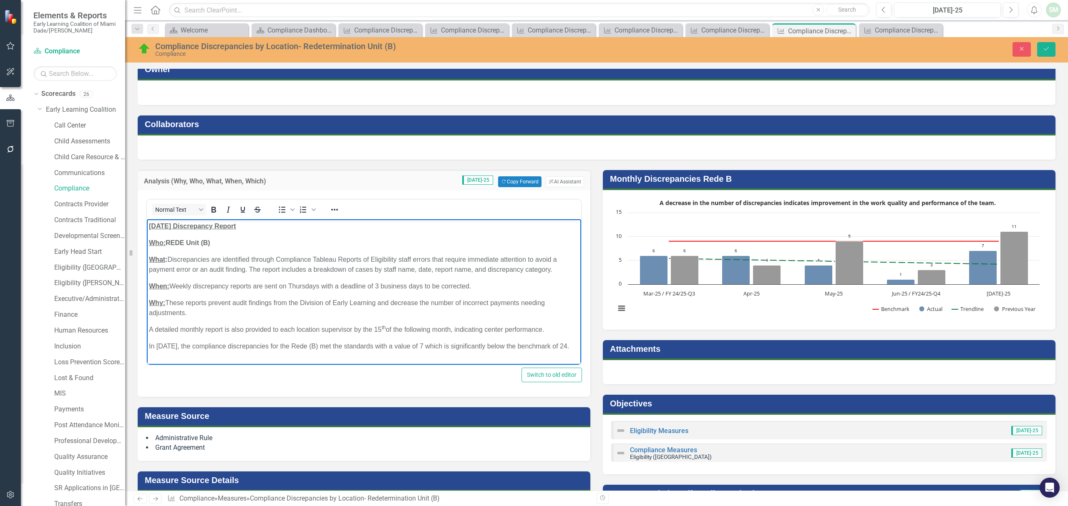
scroll to position [0, 0]
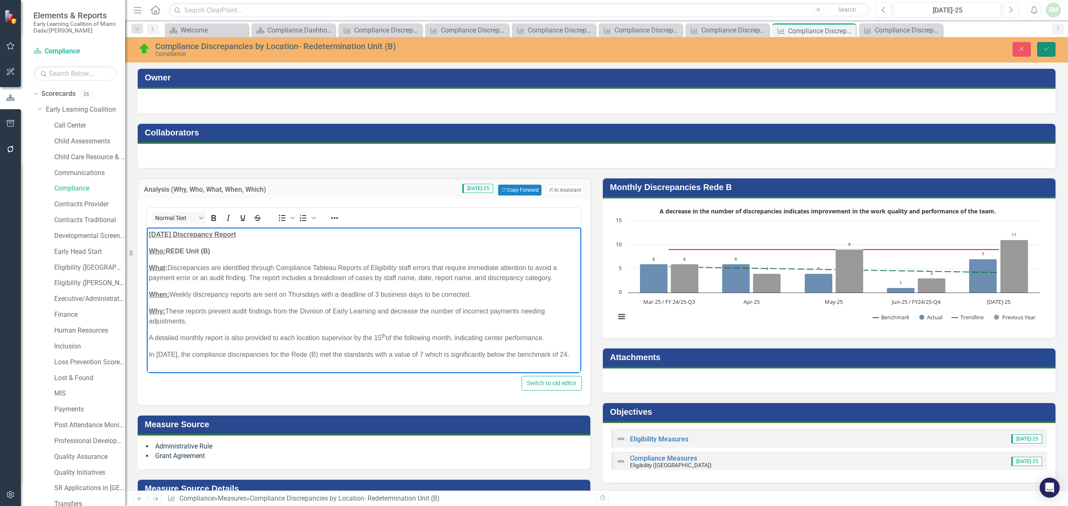
click at [1043, 51] on icon "Save" at bounding box center [1046, 49] width 8 height 6
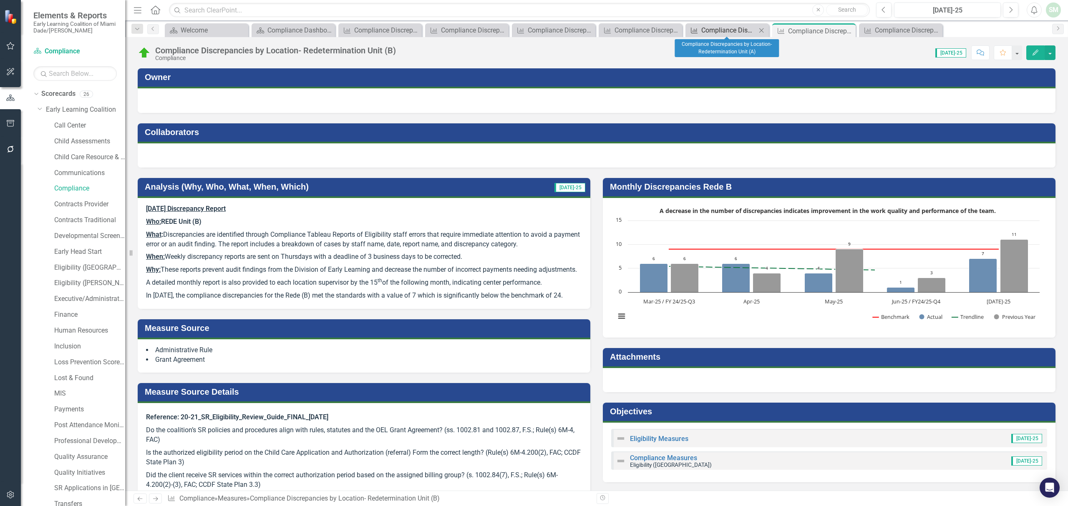
click at [710, 27] on div "Compliance Discrepancies by Location- Redetermination Unit (A)" at bounding box center [728, 30] width 55 height 10
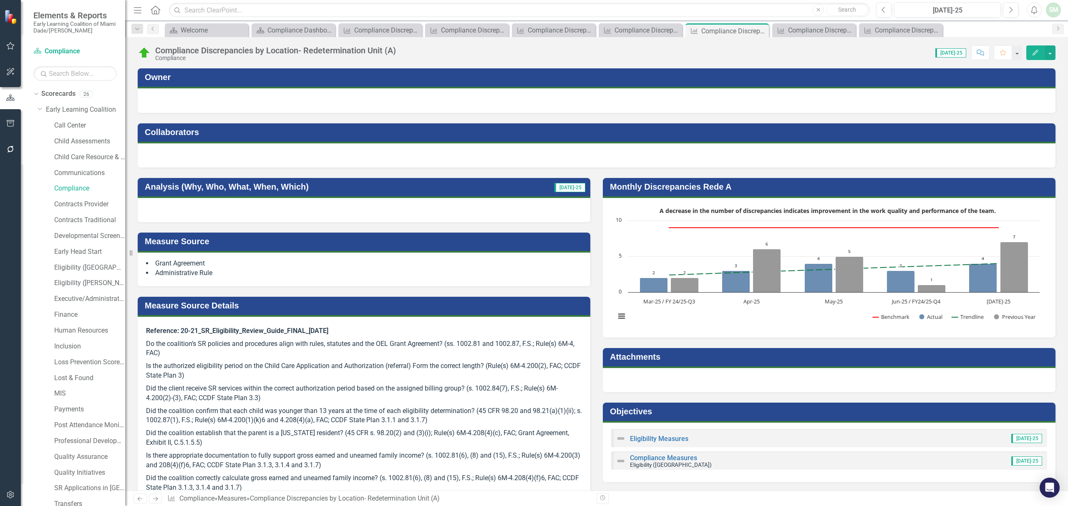
click at [311, 216] on div at bounding box center [364, 210] width 453 height 24
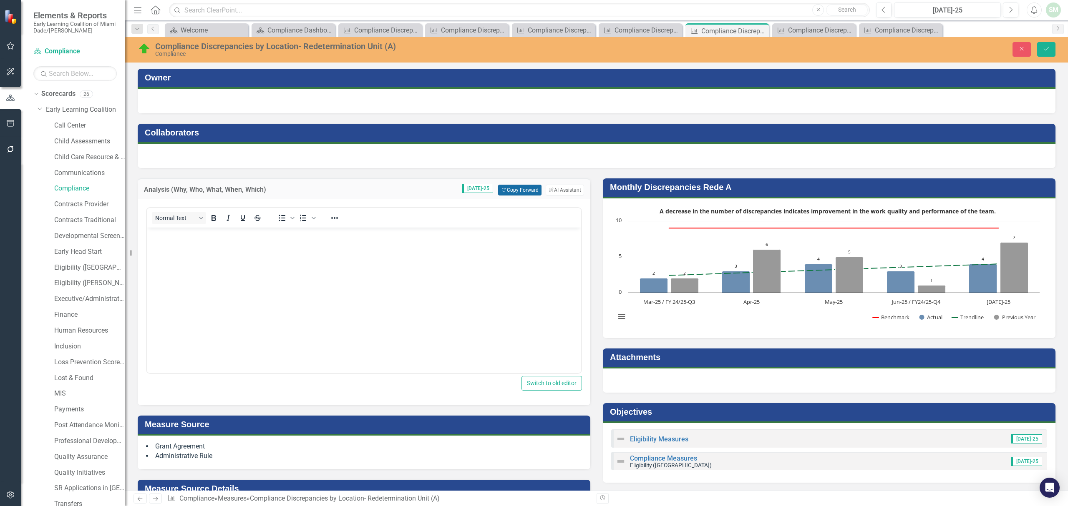
click at [511, 187] on button "Copy Forward Copy Forward" at bounding box center [519, 190] width 43 height 11
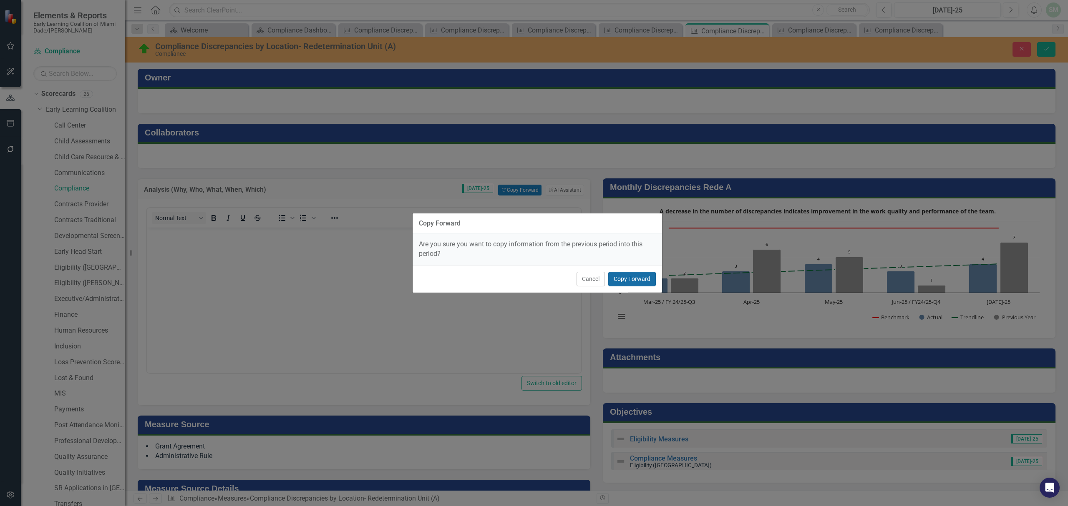
click at [621, 279] on button "Copy Forward" at bounding box center [632, 279] width 48 height 15
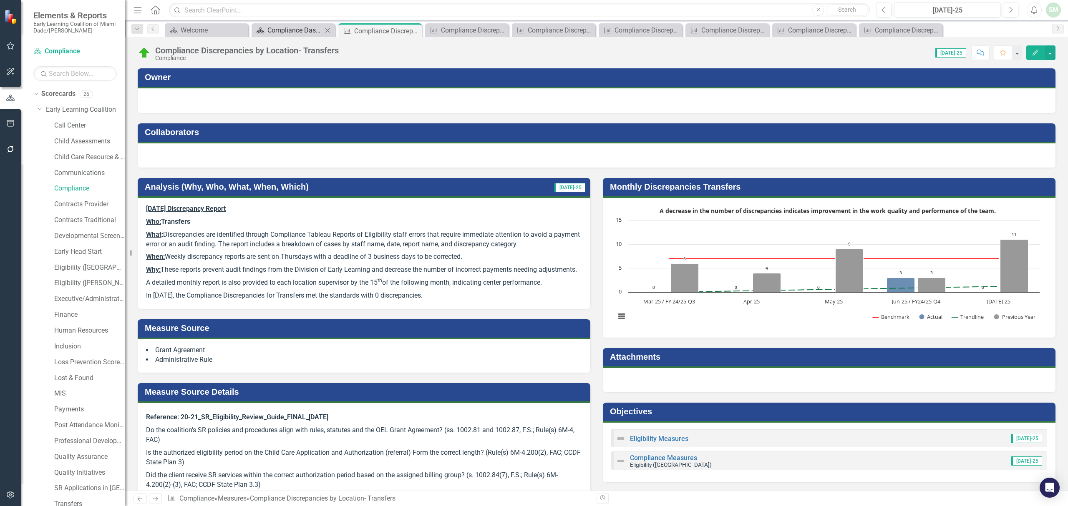
click at [302, 33] on div "Compliance Dashboard" at bounding box center [294, 30] width 55 height 10
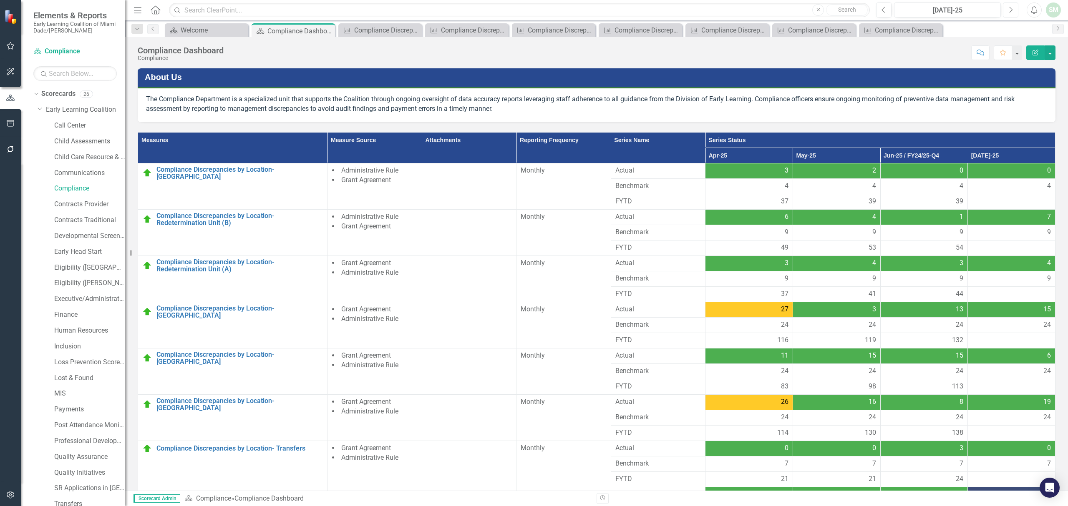
click at [1013, 13] on button "Next" at bounding box center [1010, 10] width 15 height 15
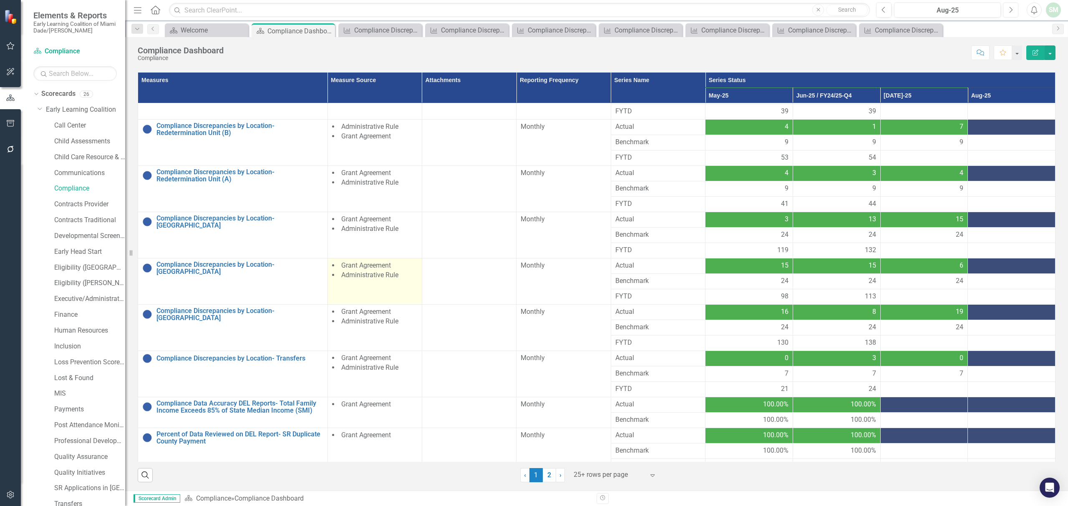
scroll to position [46, 0]
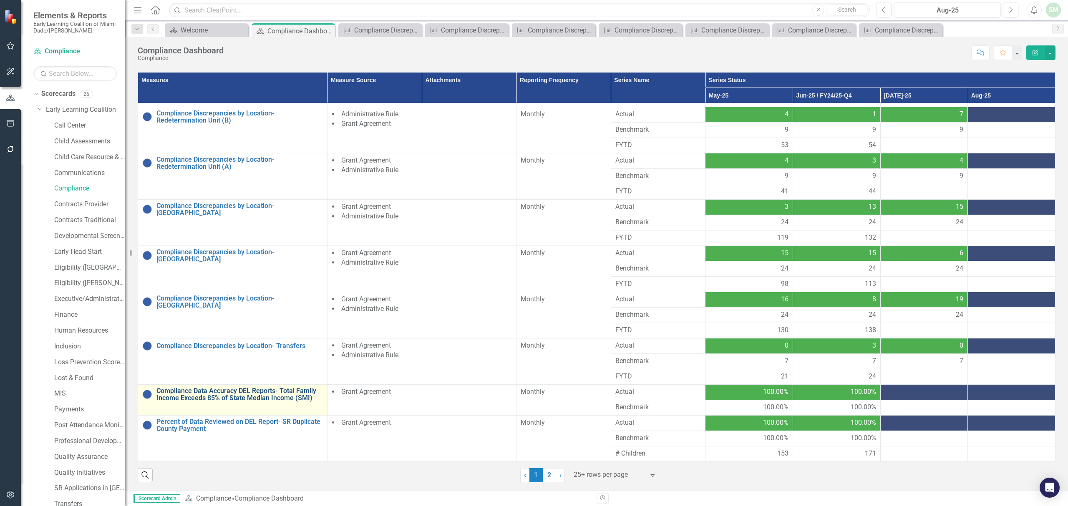
click at [216, 396] on link "Compliance Data Accuracy DEL Reports- Total Family Income Exceeds 85% of State …" at bounding box center [239, 394] width 167 height 15
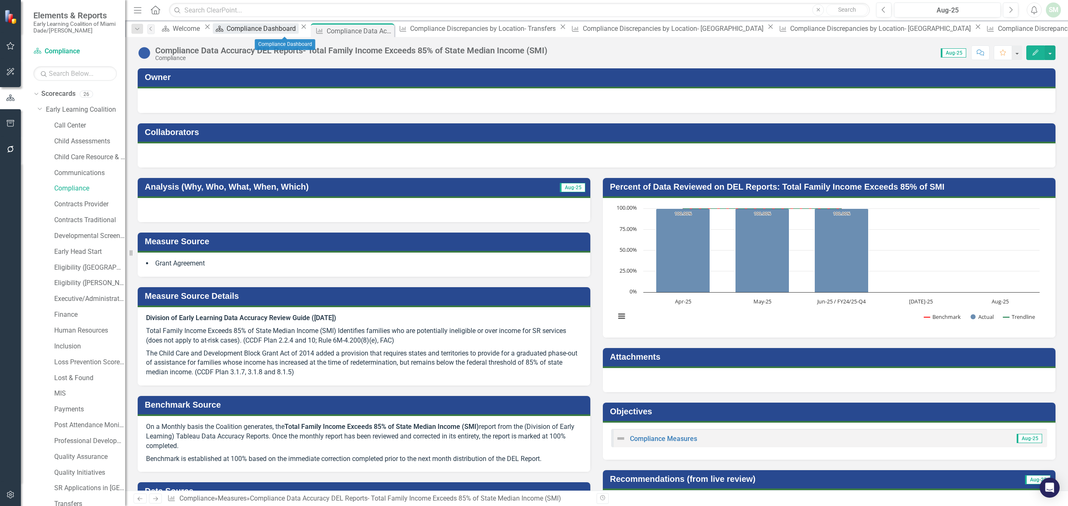
click at [272, 25] on div "Compliance Dashboard" at bounding box center [262, 28] width 72 height 10
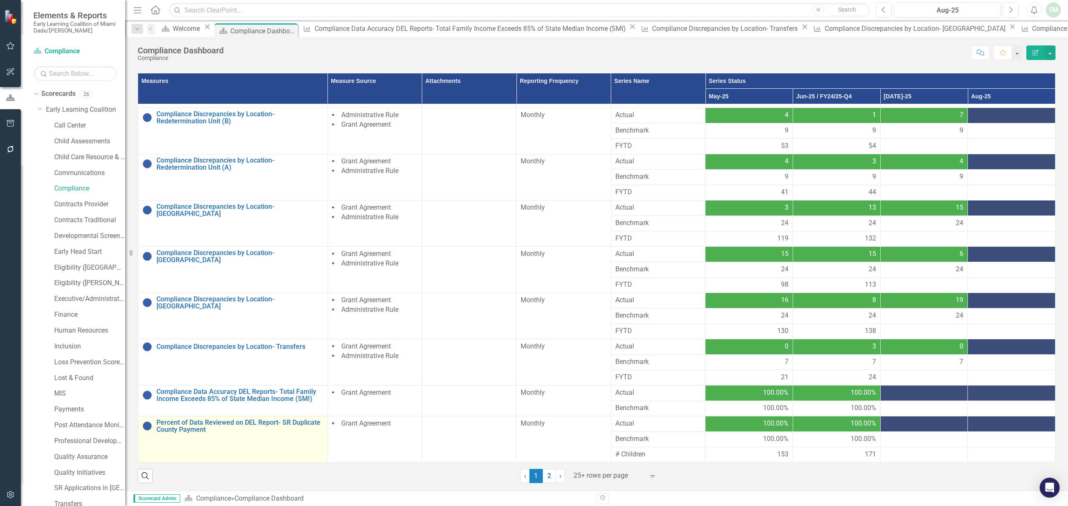
scroll to position [61, 0]
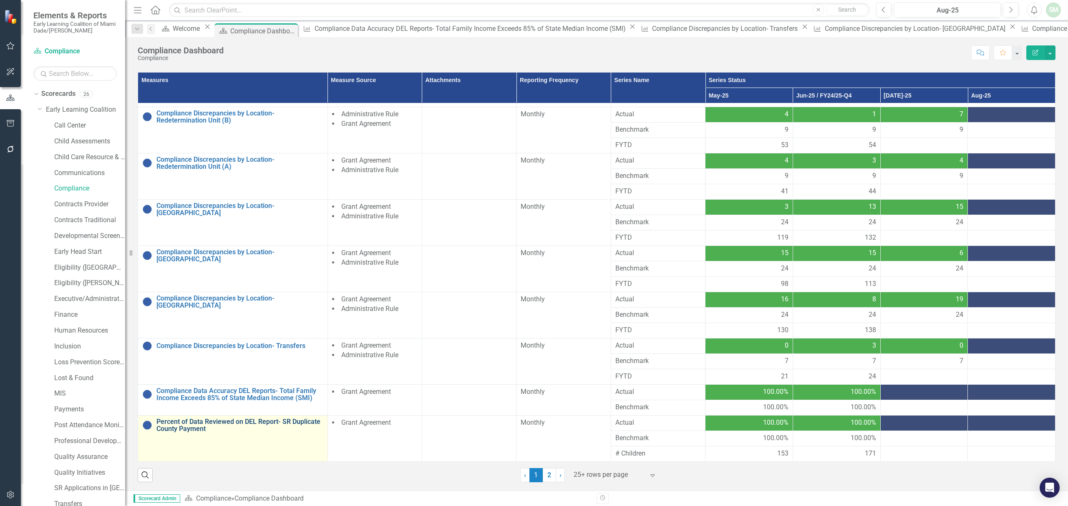
click at [276, 418] on link "Percent of Data Reviewed on DEL Report- SR Duplicate County Payment" at bounding box center [239, 425] width 167 height 15
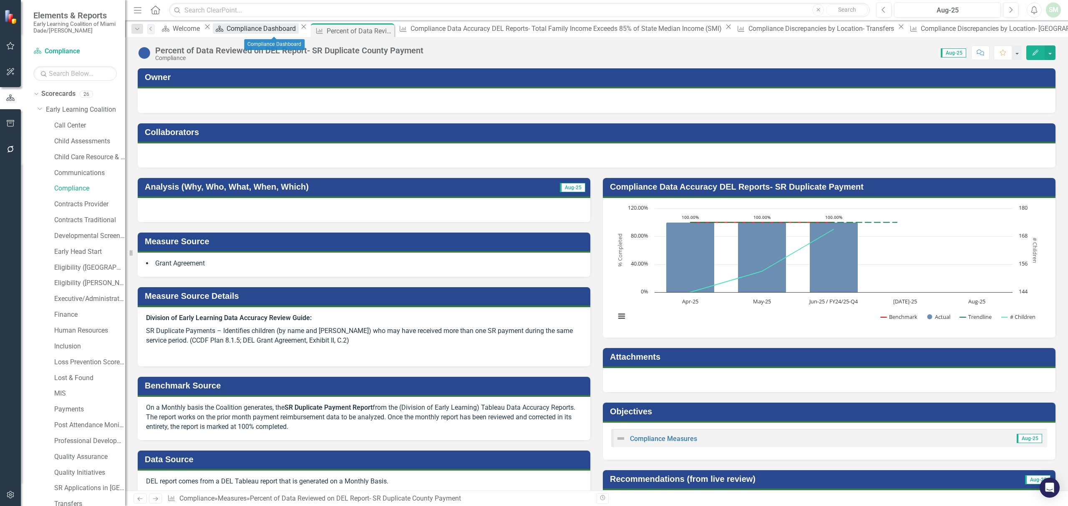
click at [261, 29] on div "Compliance Dashboard" at bounding box center [262, 28] width 72 height 10
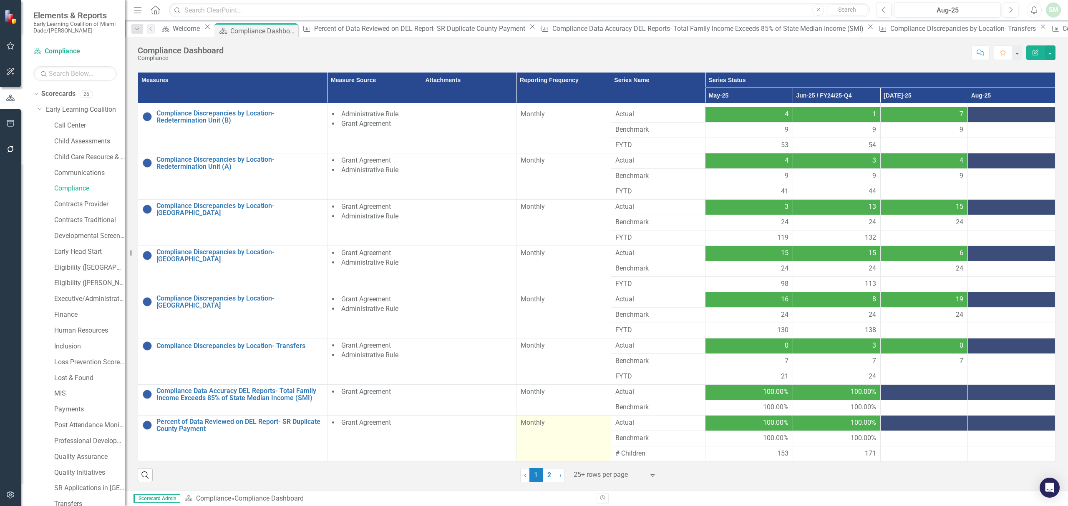
scroll to position [61, 0]
click at [544, 479] on link "2" at bounding box center [549, 475] width 13 height 14
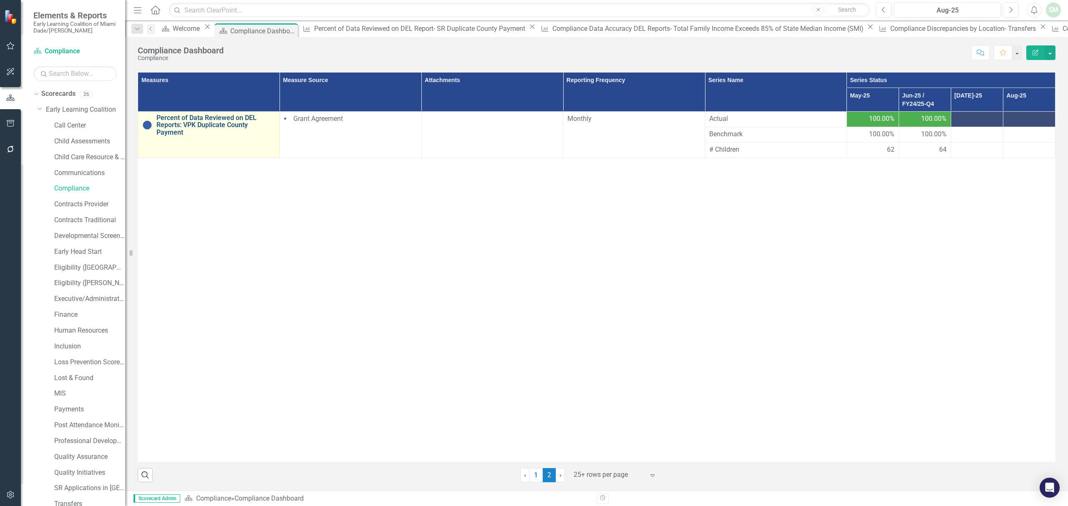
click at [238, 114] on link "Percent of Data Reviewed on DEL Reports: VPK Duplicate County Payment" at bounding box center [215, 125] width 119 height 22
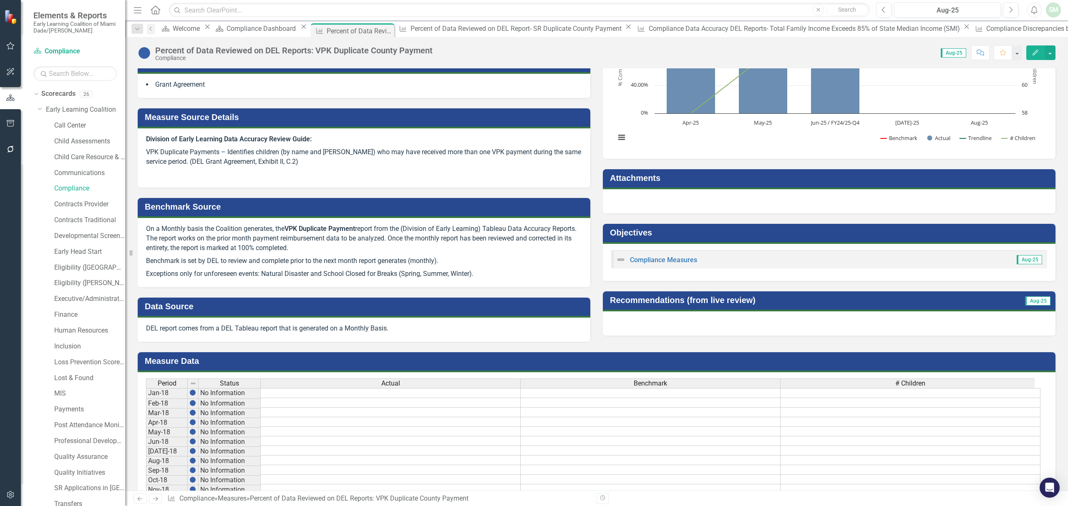
scroll to position [167, 0]
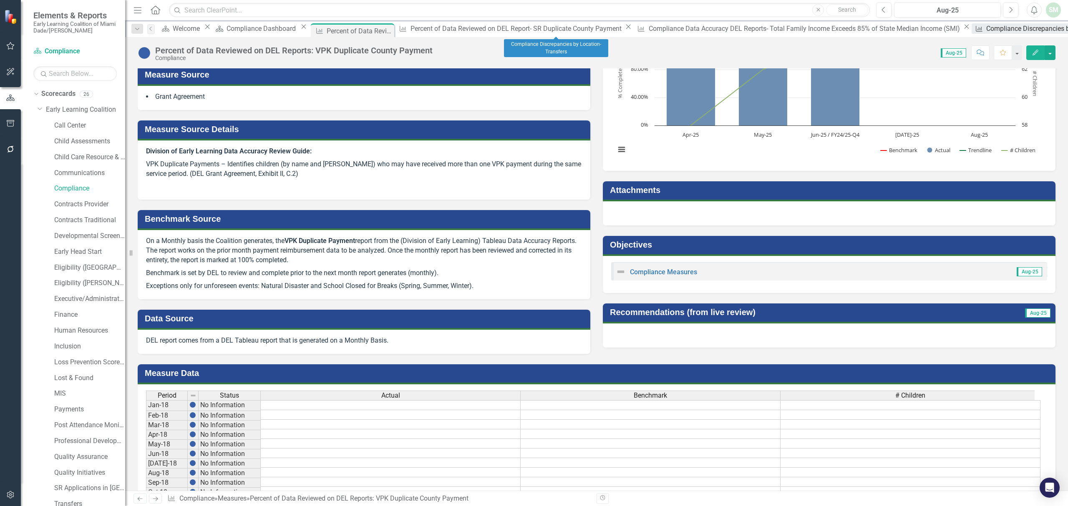
click at [986, 30] on div "Compliance Discrepancies by Location- Transfers" at bounding box center [1060, 28] width 148 height 10
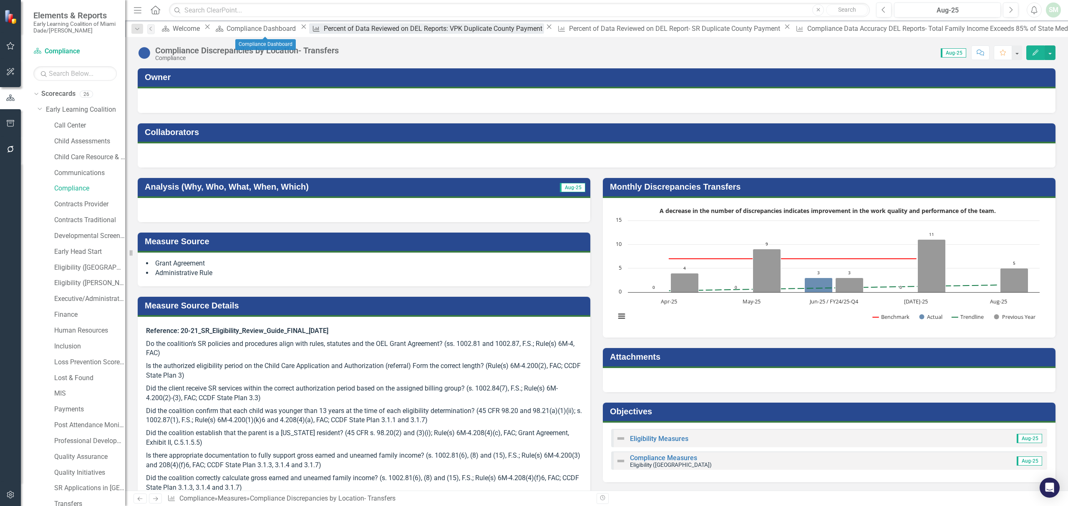
click at [324, 27] on div "Percent of Data Reviewed on DEL Reports: VPK Duplicate County Payment" at bounding box center [434, 28] width 220 height 10
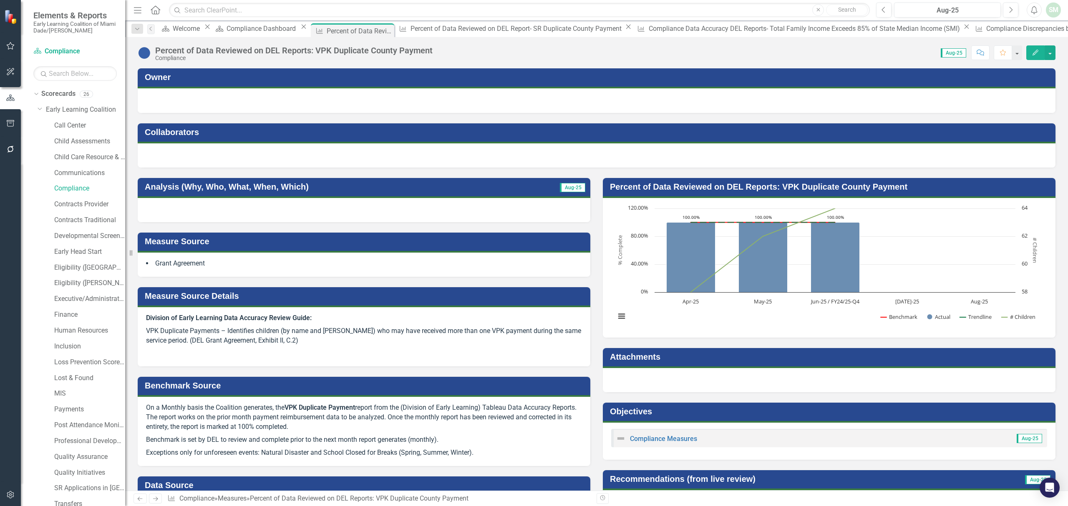
click at [289, 211] on div at bounding box center [364, 210] width 453 height 24
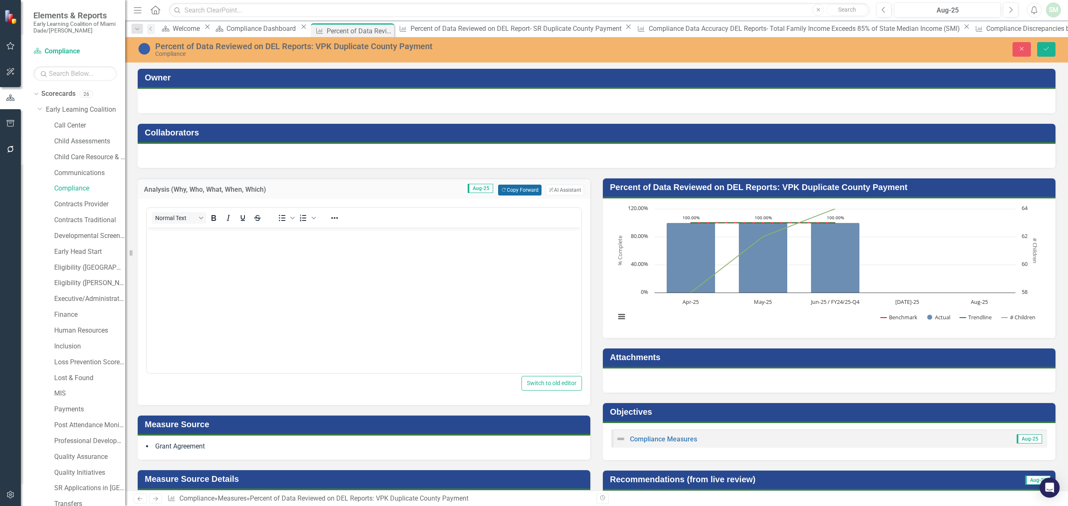
click at [511, 189] on button "Copy Forward Copy Forward" at bounding box center [519, 190] width 43 height 11
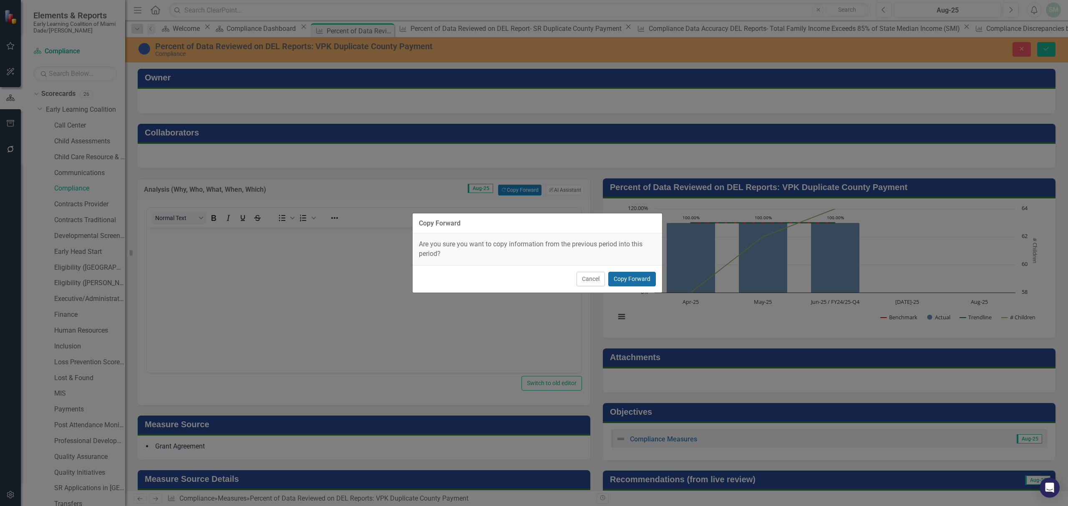
click at [636, 279] on button "Copy Forward" at bounding box center [632, 279] width 48 height 15
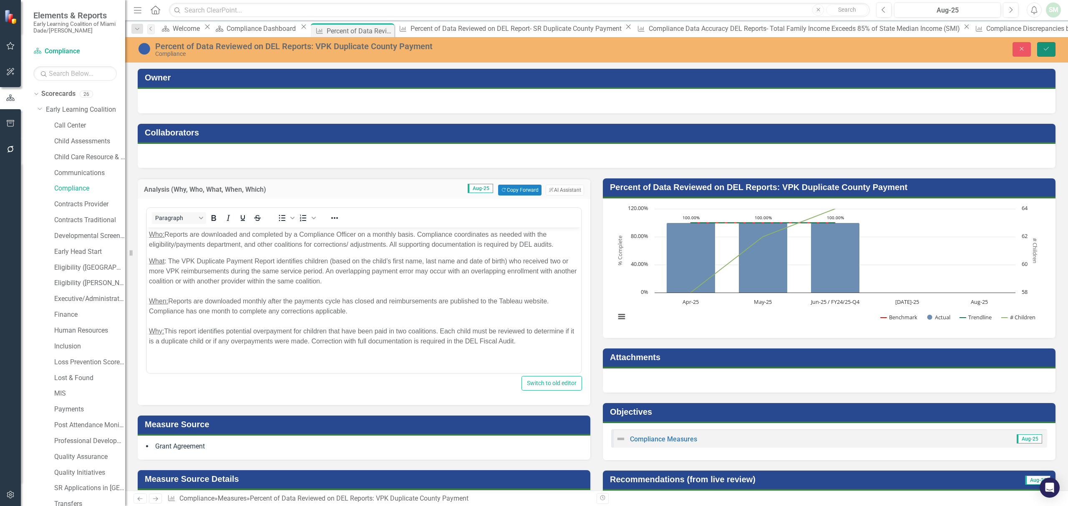
click at [1043, 50] on icon "Save" at bounding box center [1046, 49] width 8 height 6
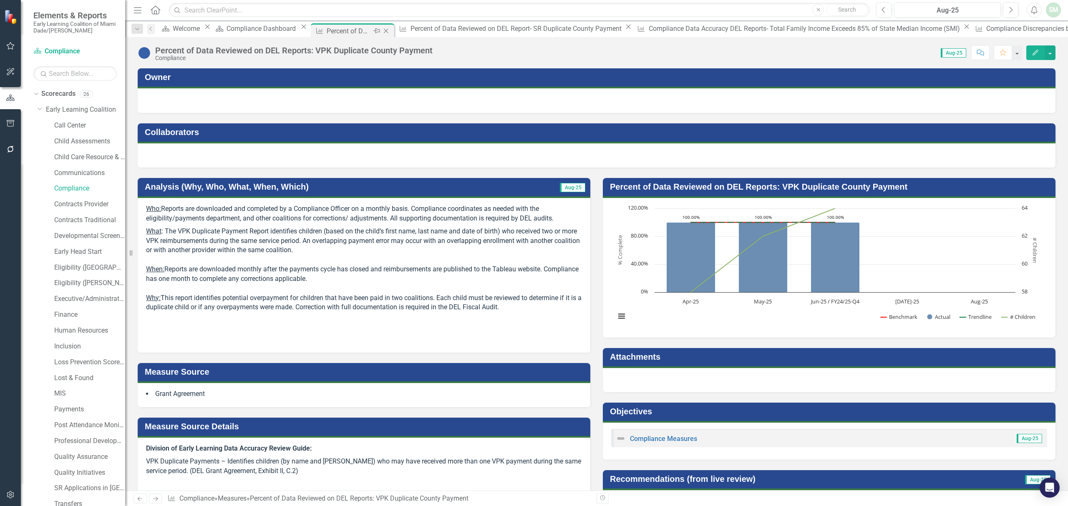
click at [382, 32] on icon "Close" at bounding box center [386, 31] width 8 height 7
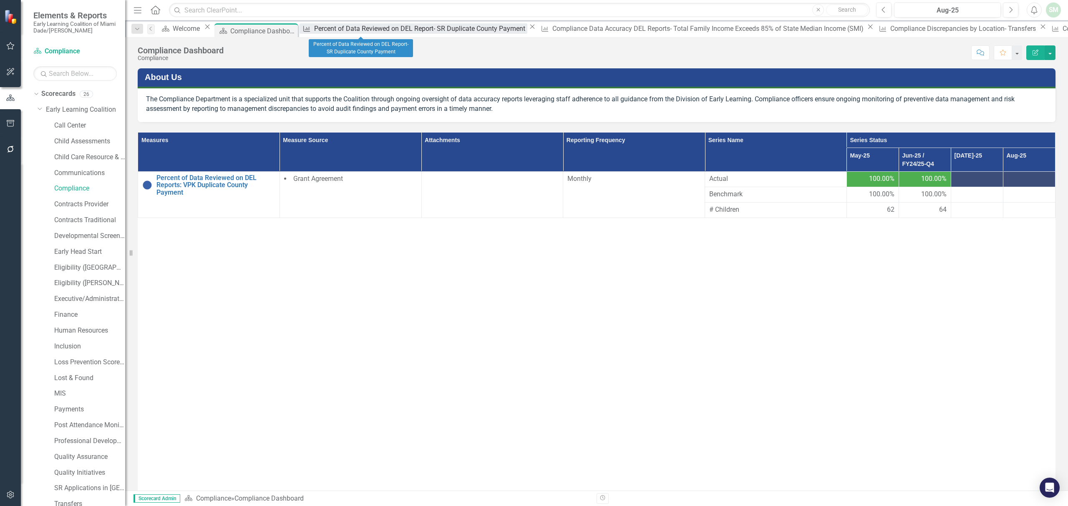
click at [354, 31] on div "Percent of Data Reviewed on DEL Report- SR Duplicate County Payment" at bounding box center [420, 28] width 213 height 10
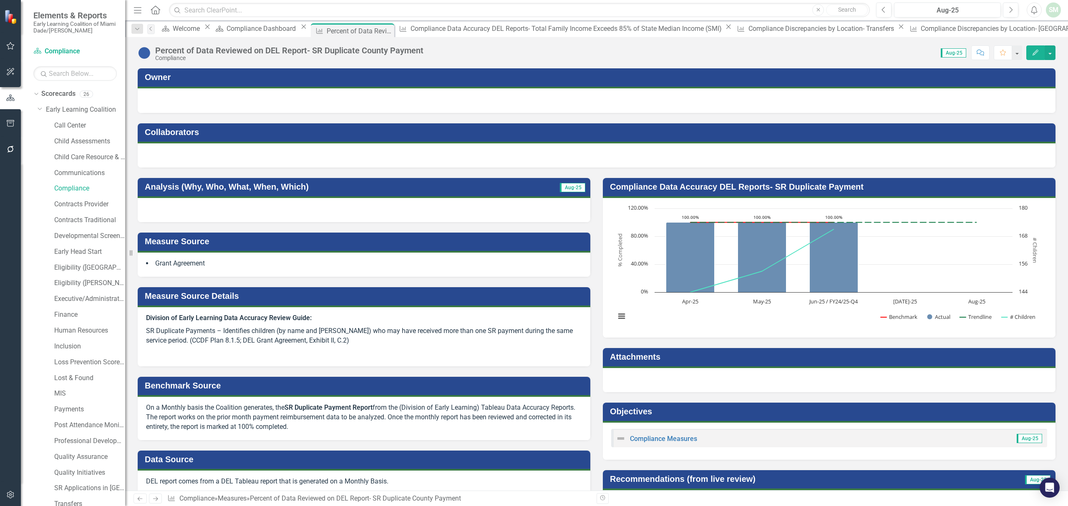
click at [398, 212] on div at bounding box center [364, 210] width 453 height 24
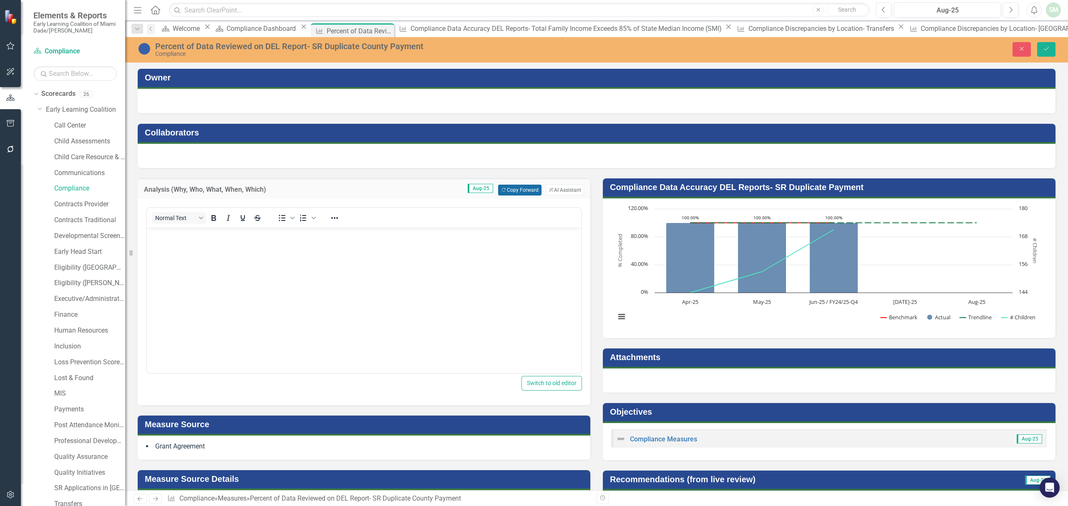
click at [529, 185] on button "Copy Forward Copy Forward" at bounding box center [519, 190] width 43 height 11
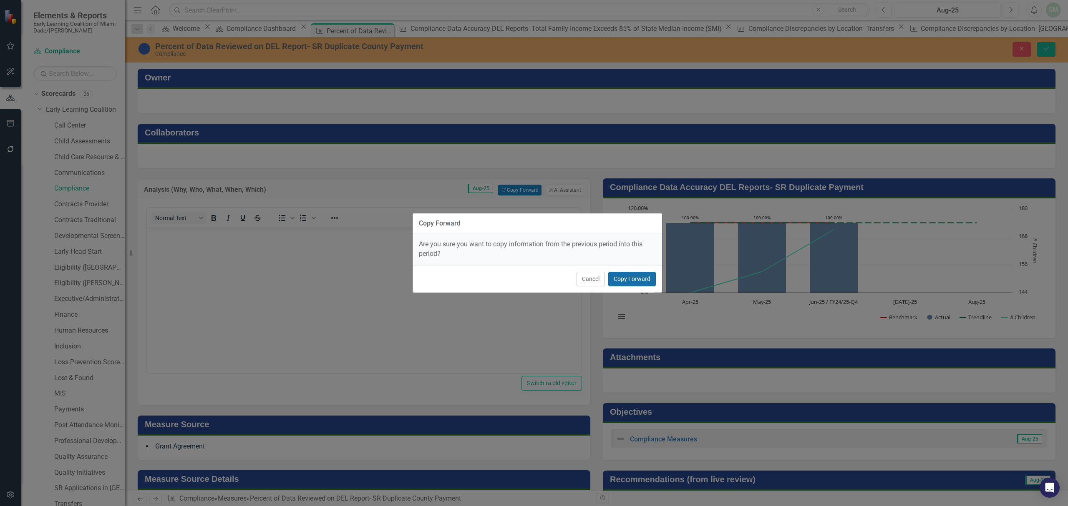
click at [646, 282] on button "Copy Forward" at bounding box center [632, 279] width 48 height 15
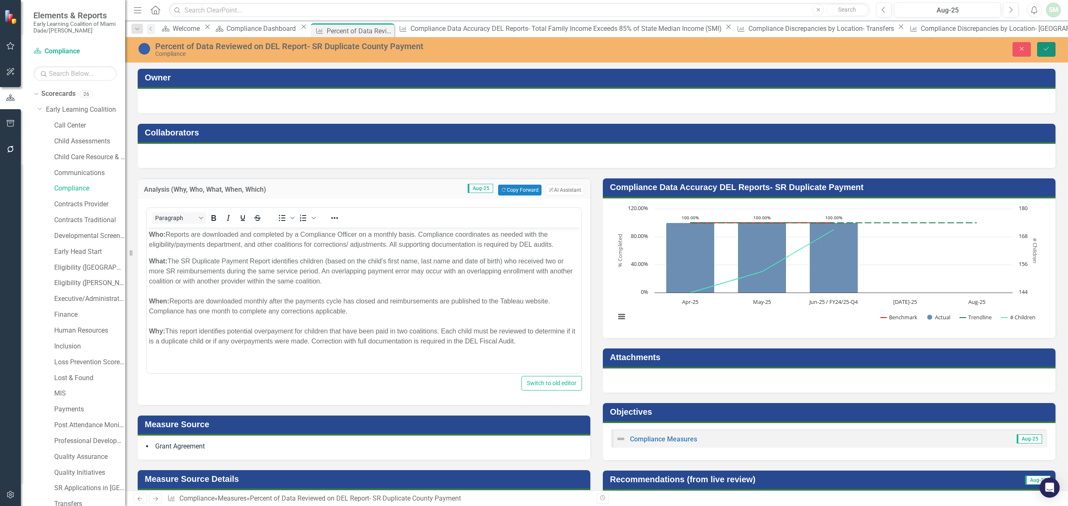
click at [1043, 48] on icon "Save" at bounding box center [1046, 49] width 8 height 6
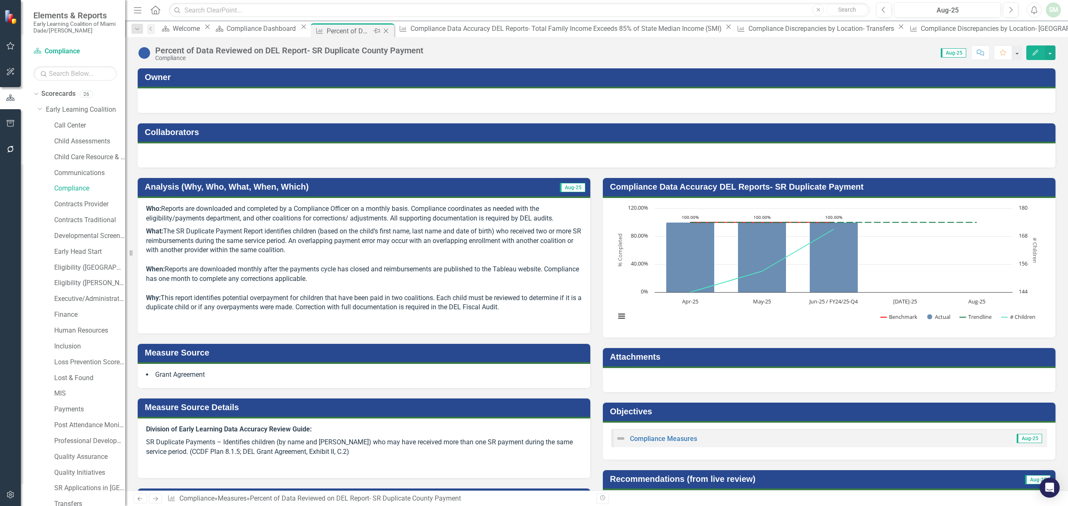
click at [387, 32] on icon "Close" at bounding box center [386, 31] width 8 height 7
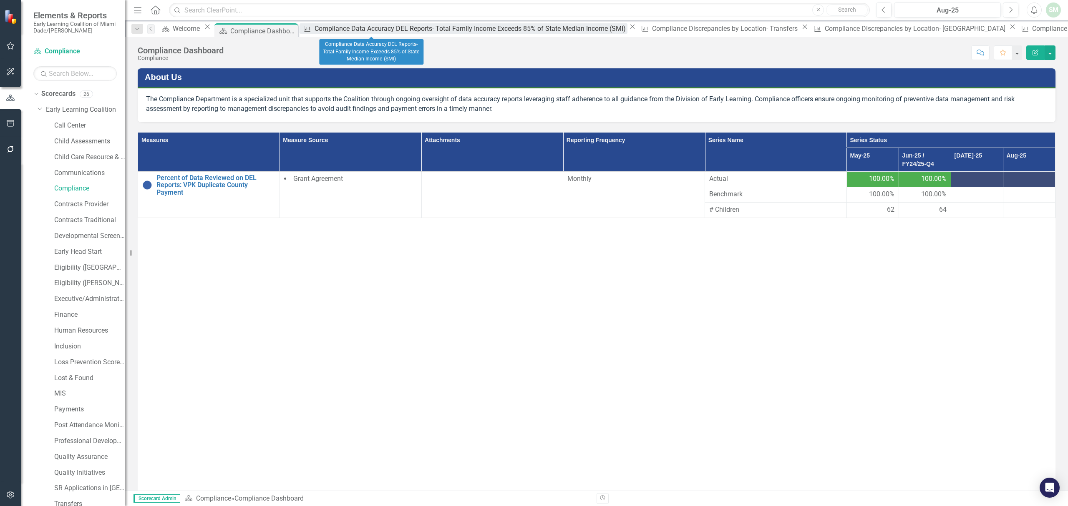
click at [367, 31] on div "Compliance Data Accuracy DEL Reports- Total Family Income Exceeds 85% of State …" at bounding box center [470, 28] width 313 height 10
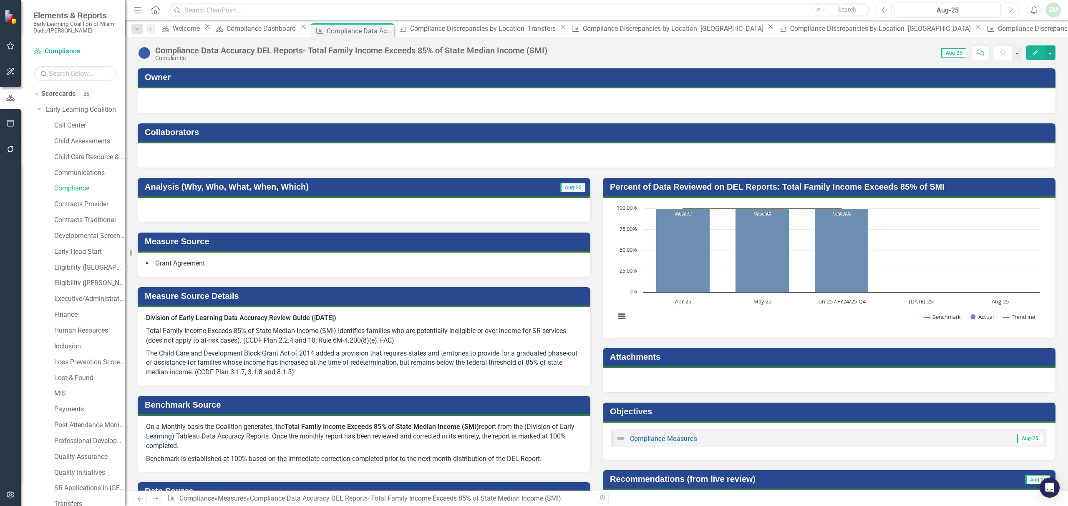
click at [337, 212] on div at bounding box center [364, 210] width 453 height 24
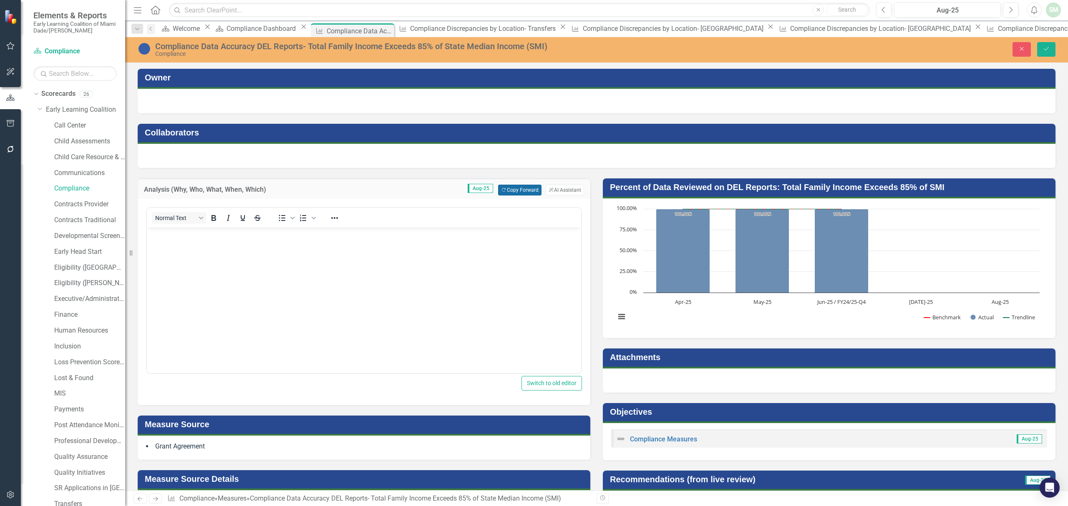
click at [507, 193] on button "Copy Forward Copy Forward" at bounding box center [519, 190] width 43 height 11
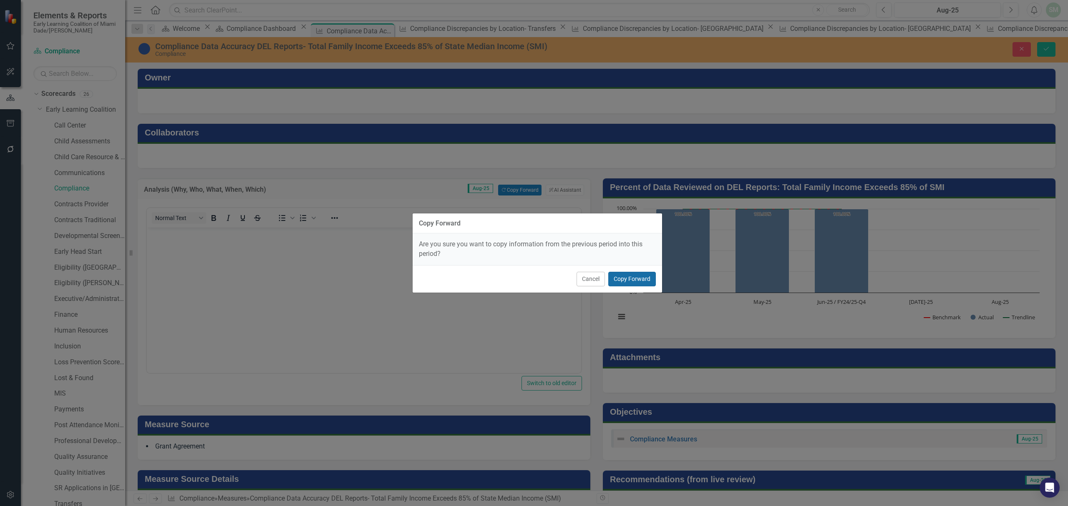
click at [626, 277] on button "Copy Forward" at bounding box center [632, 279] width 48 height 15
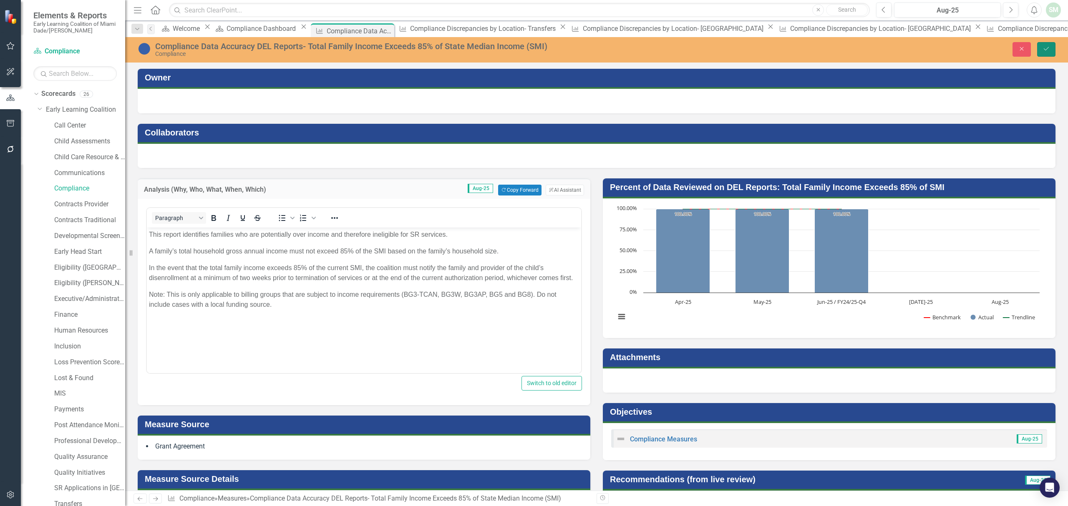
click at [1048, 52] on icon "Save" at bounding box center [1046, 49] width 8 height 6
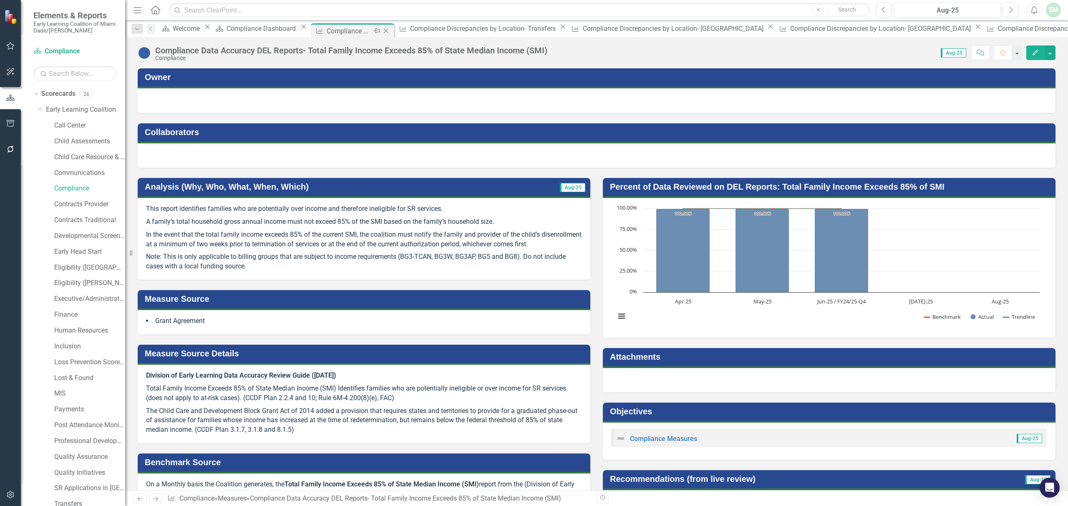
click at [390, 31] on icon "Close" at bounding box center [386, 31] width 8 height 7
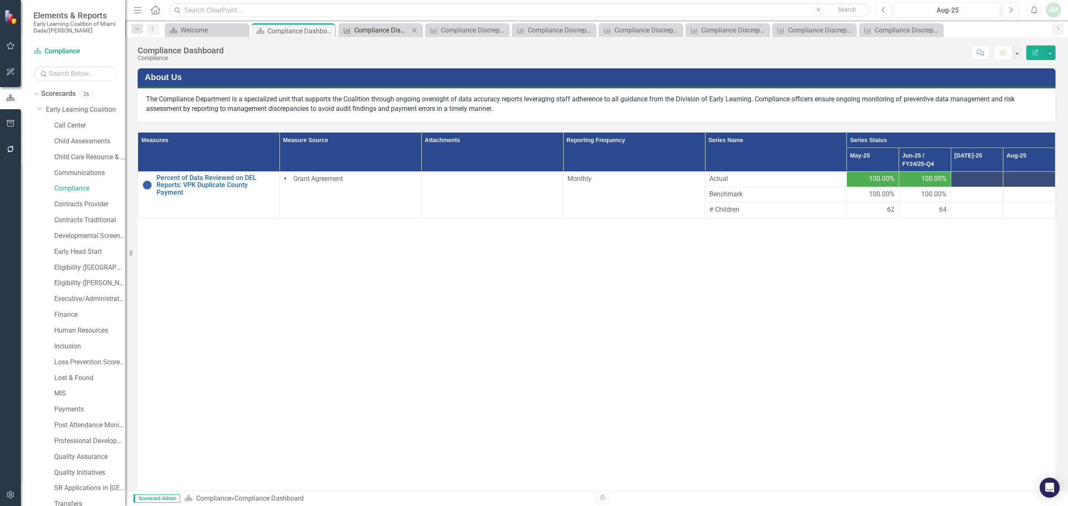
click at [389, 25] on div "Compliance Discrepancies by Location- Transfers" at bounding box center [381, 30] width 55 height 10
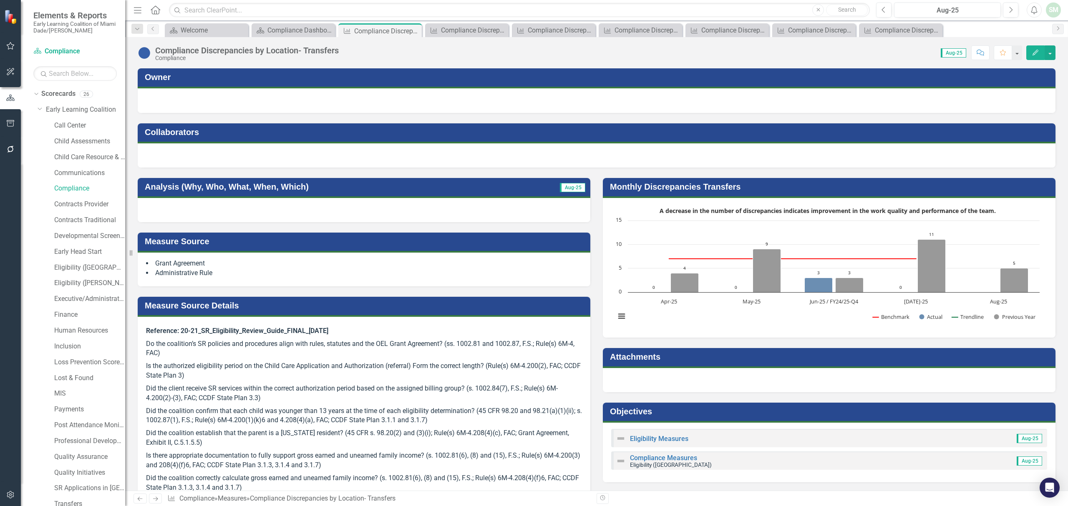
click at [281, 208] on div at bounding box center [364, 210] width 453 height 24
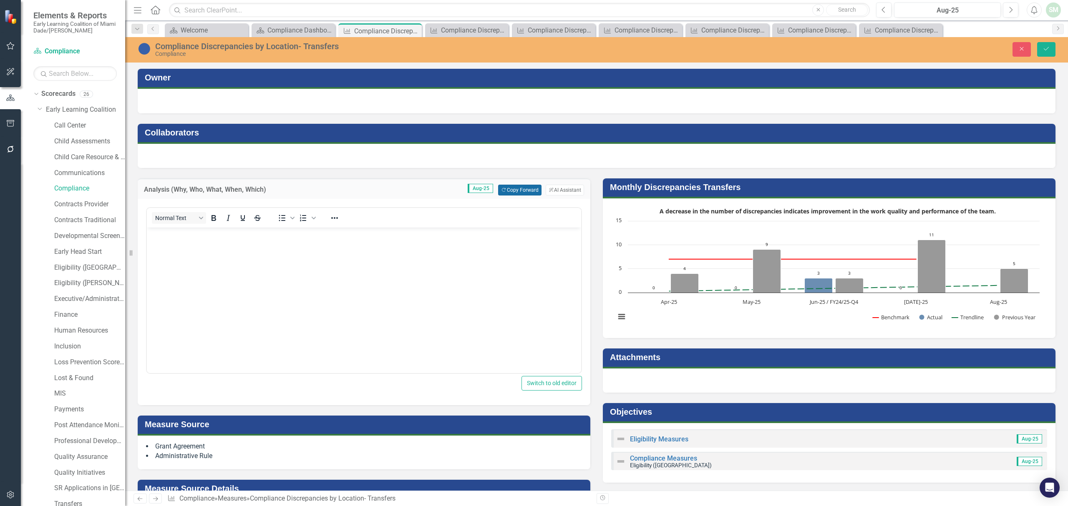
click at [505, 185] on button "Copy Forward Copy Forward" at bounding box center [519, 190] width 43 height 11
